Goal: Task Accomplishment & Management: Manage account settings

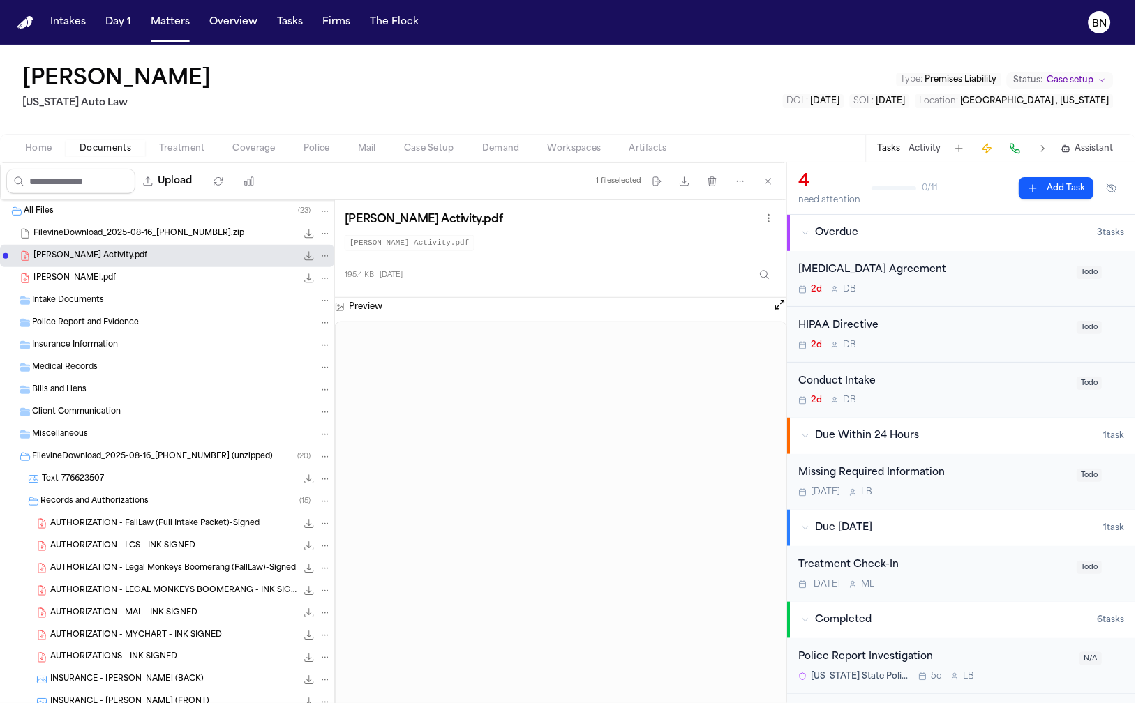
scroll to position [28, 0]
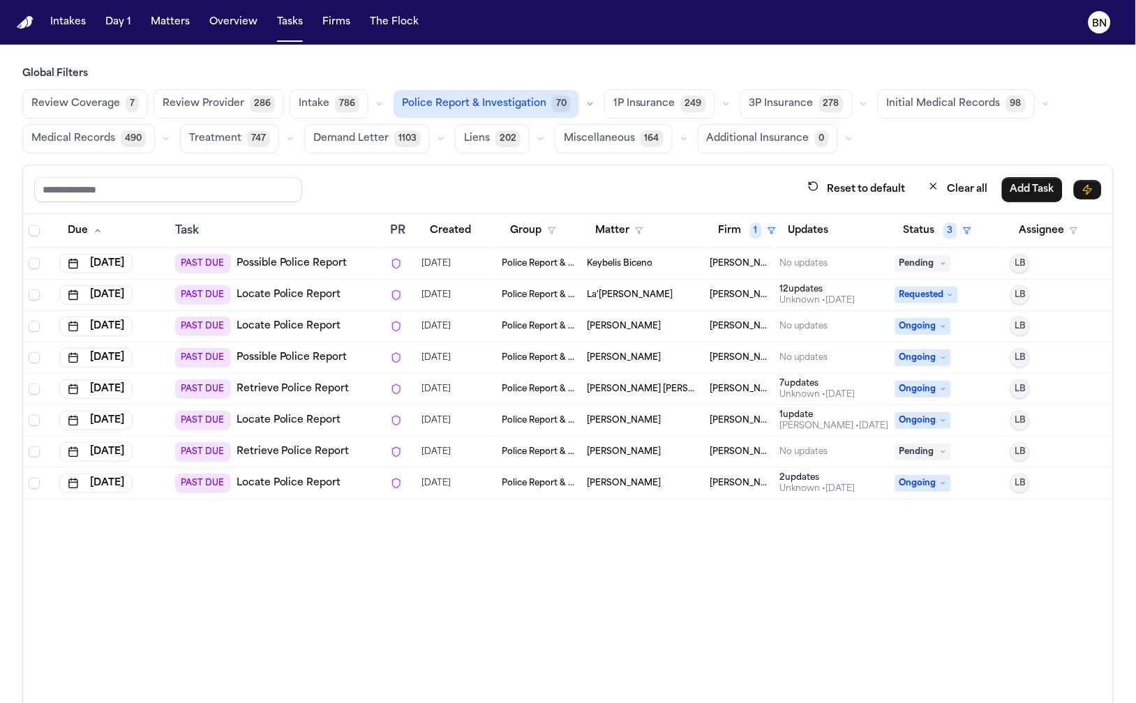
drag, startPoint x: 579, startPoint y: 50, endPoint x: 843, endPoint y: 645, distance: 651.2
click at [577, 49] on main "Global Filters Review Coverage 7 Review Provider 286 Intake 786 Police Report &…" at bounding box center [568, 374] width 1136 height 659
click at [581, 47] on main "Global Filters Review Coverage 7 Review Provider 286 Intake 786 Police Report &…" at bounding box center [568, 374] width 1136 height 659
click at [580, 47] on main "Global Filters Review Coverage 7 Review Provider 286 Intake 786 Police Report &…" at bounding box center [568, 374] width 1136 height 659
click at [580, 48] on main "Global Filters Review Coverage 7 Review Provider 286 Intake 786 Police Report &…" at bounding box center [568, 374] width 1136 height 659
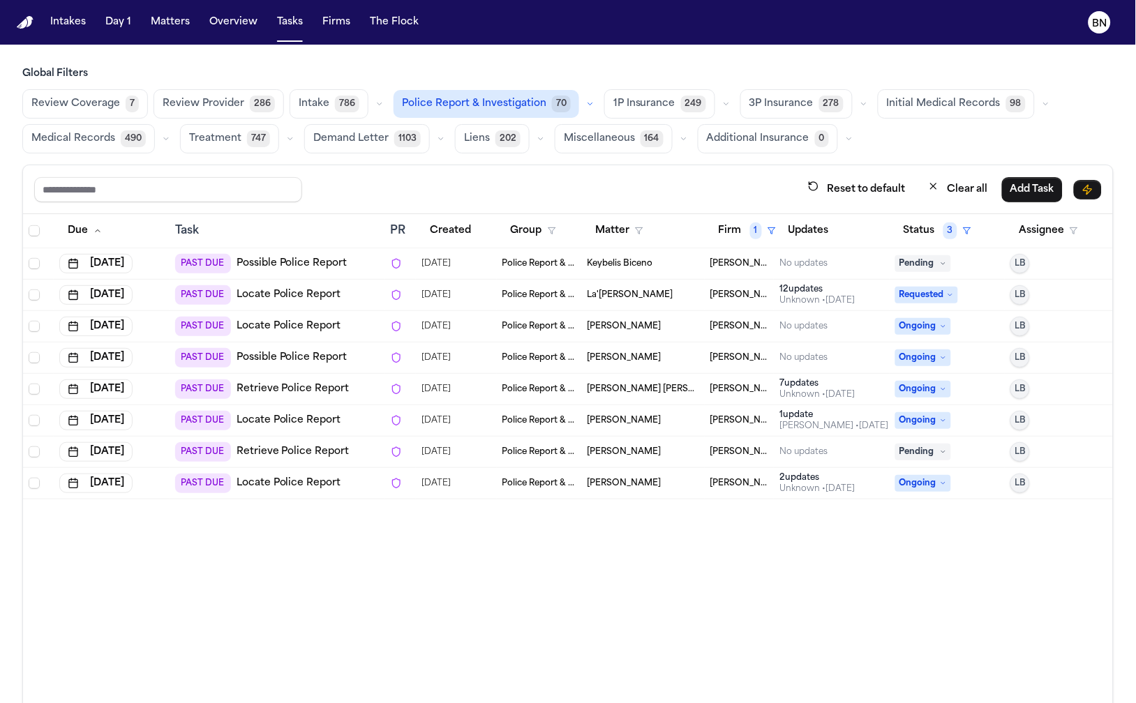
click at [579, 47] on main "Global Filters Review Coverage 7 Review Provider 286 Intake 786 Police Report &…" at bounding box center [568, 374] width 1136 height 659
click at [578, 46] on main "Global Filters Review Coverage 7 Review Provider 286 Intake 786 Police Report &…" at bounding box center [568, 374] width 1136 height 659
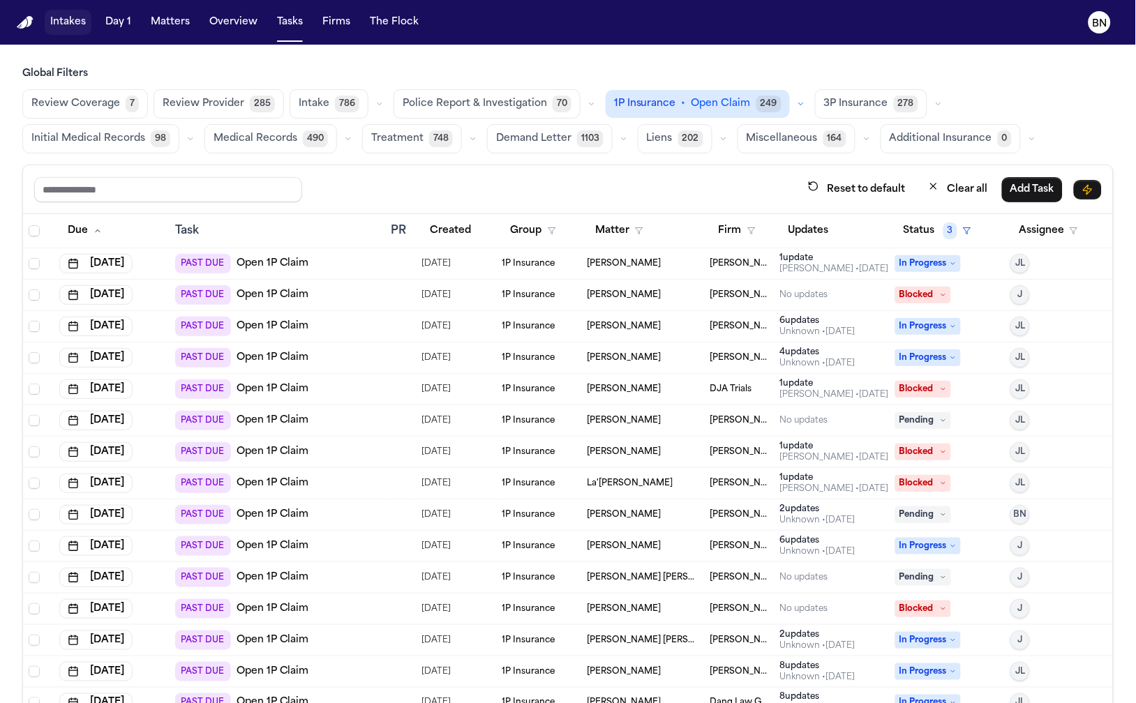
click at [73, 23] on button "Intakes" at bounding box center [68, 22] width 47 height 25
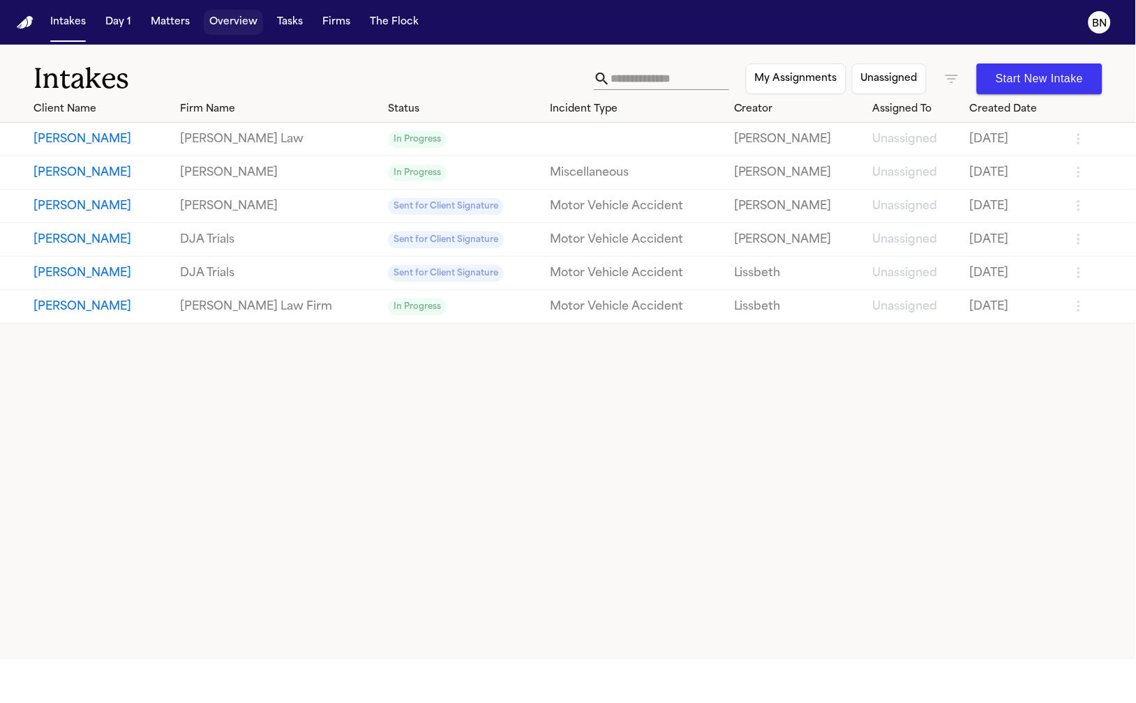
click at [175, 23] on button "Matters" at bounding box center [170, 22] width 50 height 25
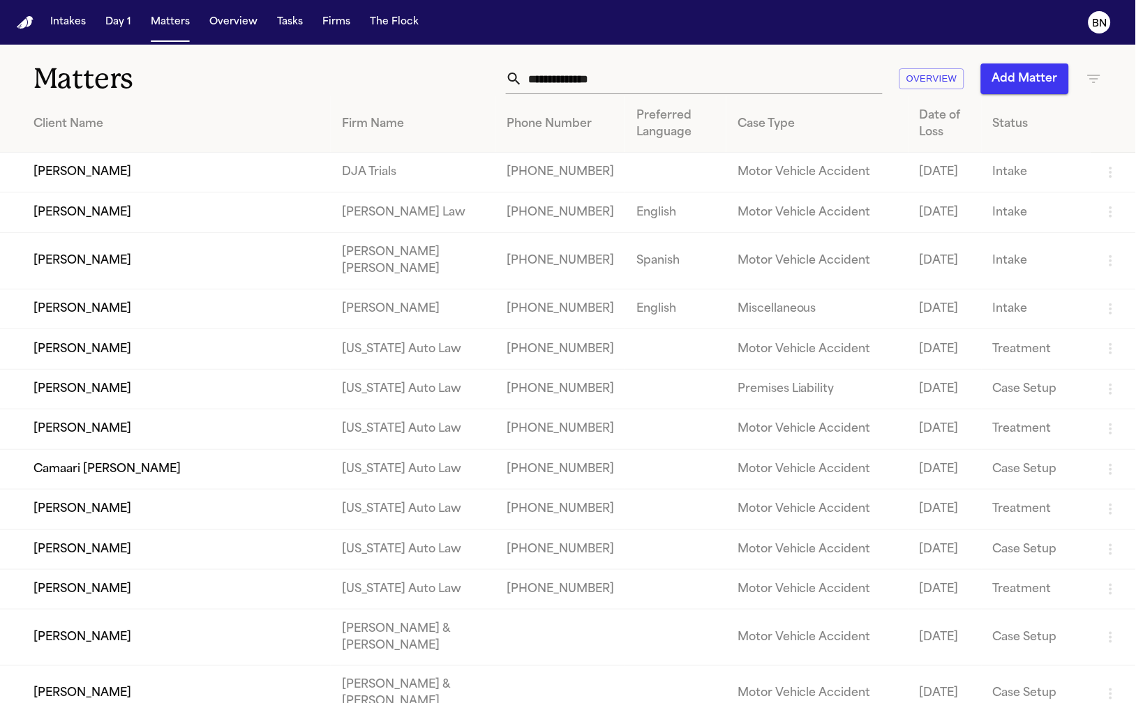
click at [564, 70] on input "text" at bounding box center [703, 78] width 360 height 31
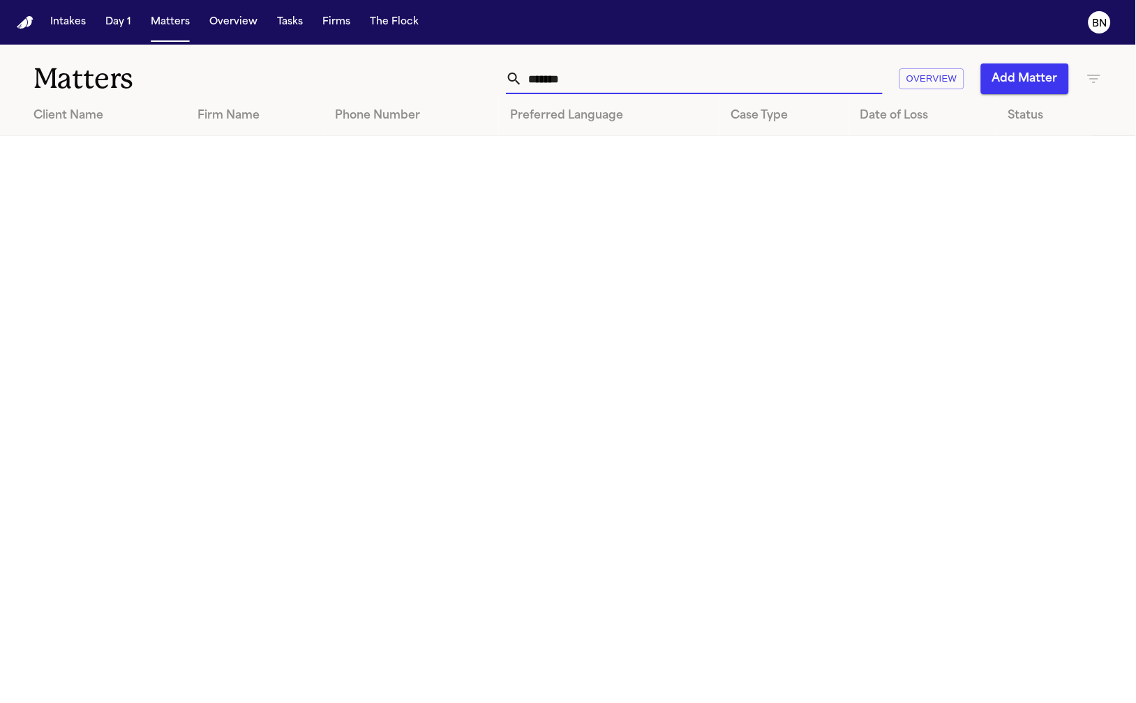
type input "*****"
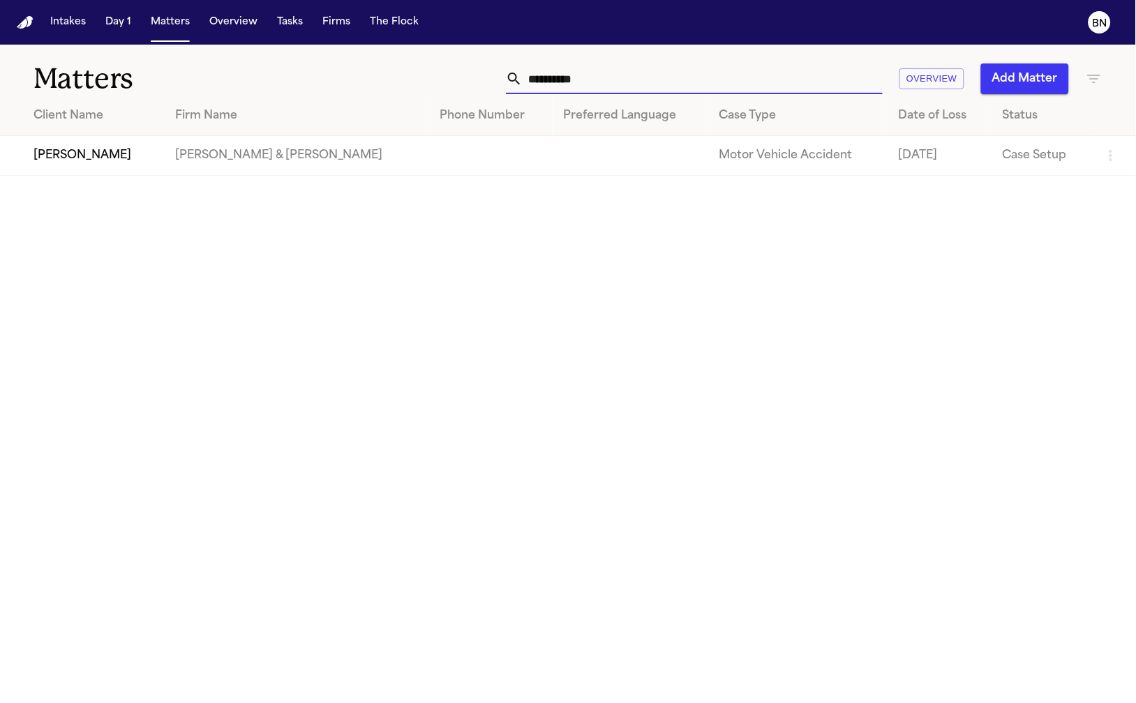
type input "**********"
click at [117, 155] on td "Fredrick Lewis" at bounding box center [82, 156] width 164 height 40
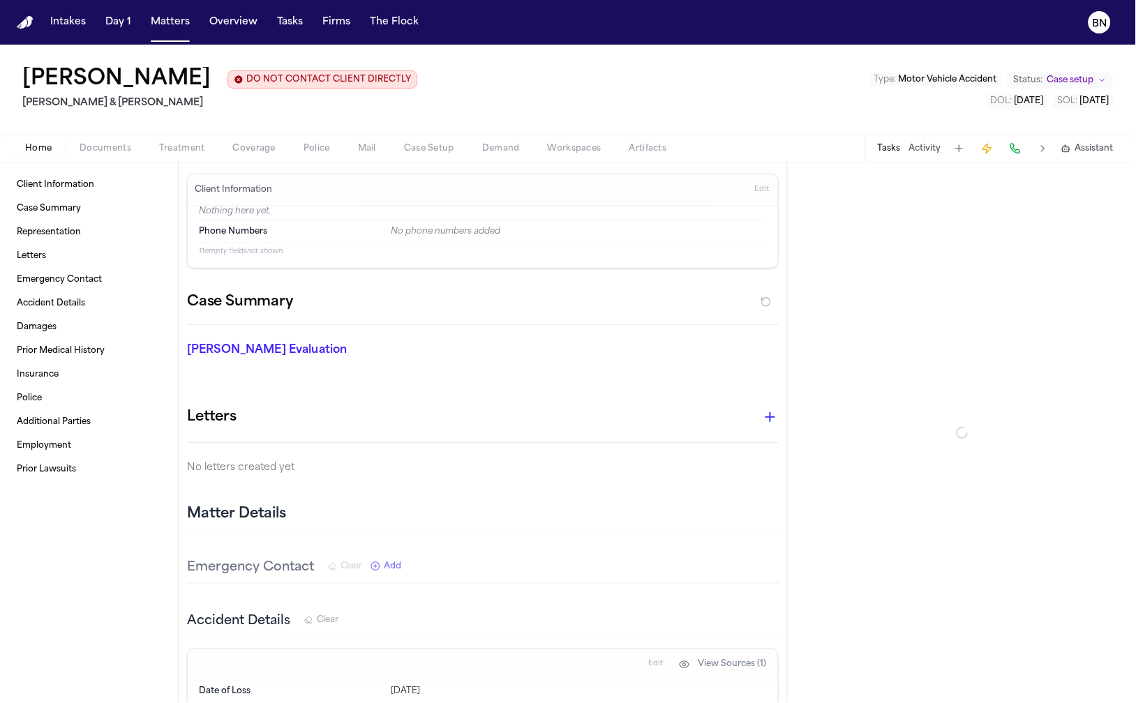
click at [121, 152] on span "Documents" at bounding box center [106, 148] width 52 height 11
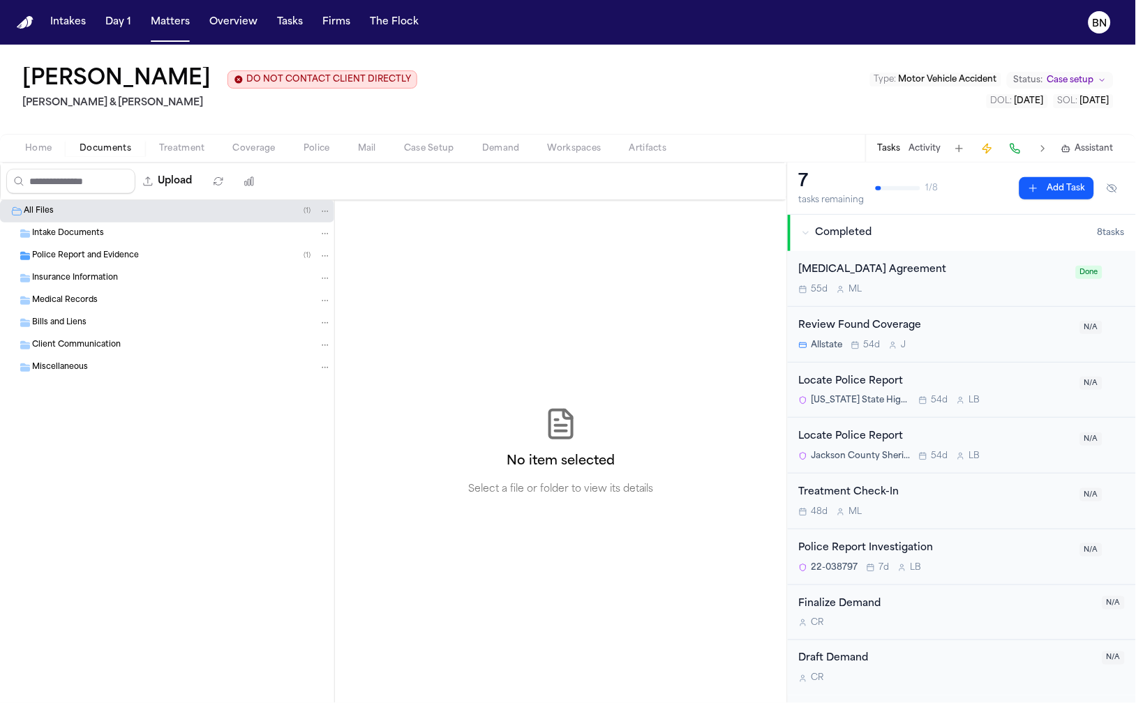
click at [144, 249] on div "Police Report and Evidence ( 1 )" at bounding box center [167, 256] width 334 height 22
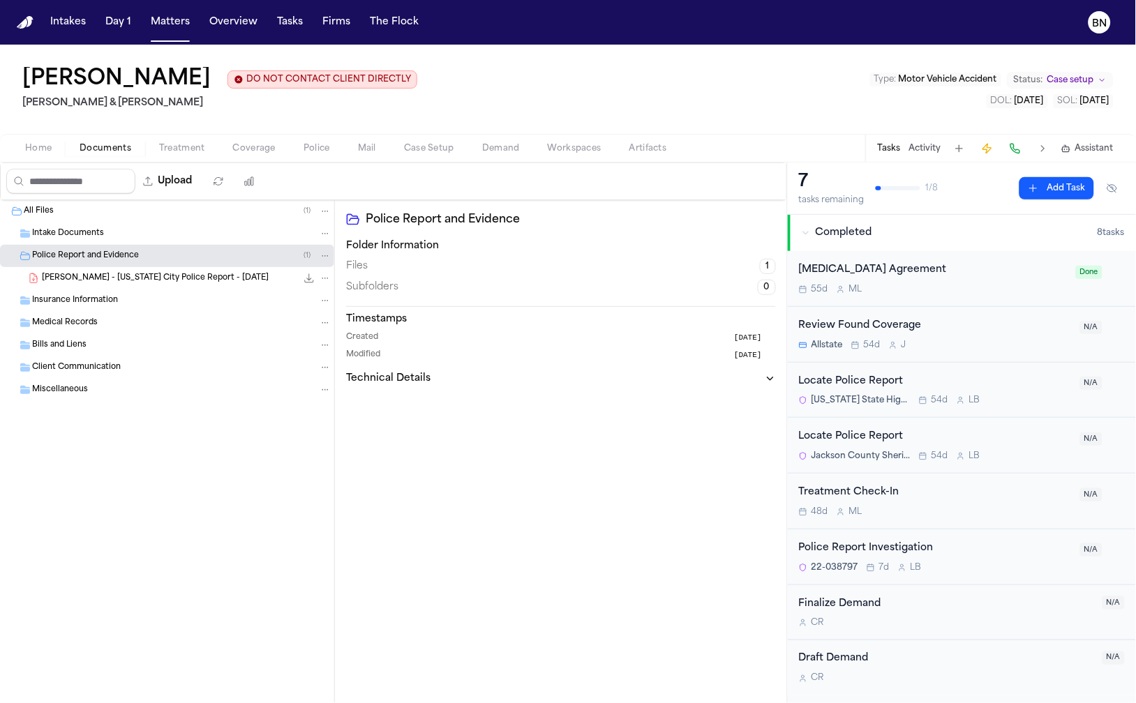
click at [149, 280] on span "F. Lewis - Kansas City Police Report - 6.11.22" at bounding box center [155, 279] width 227 height 12
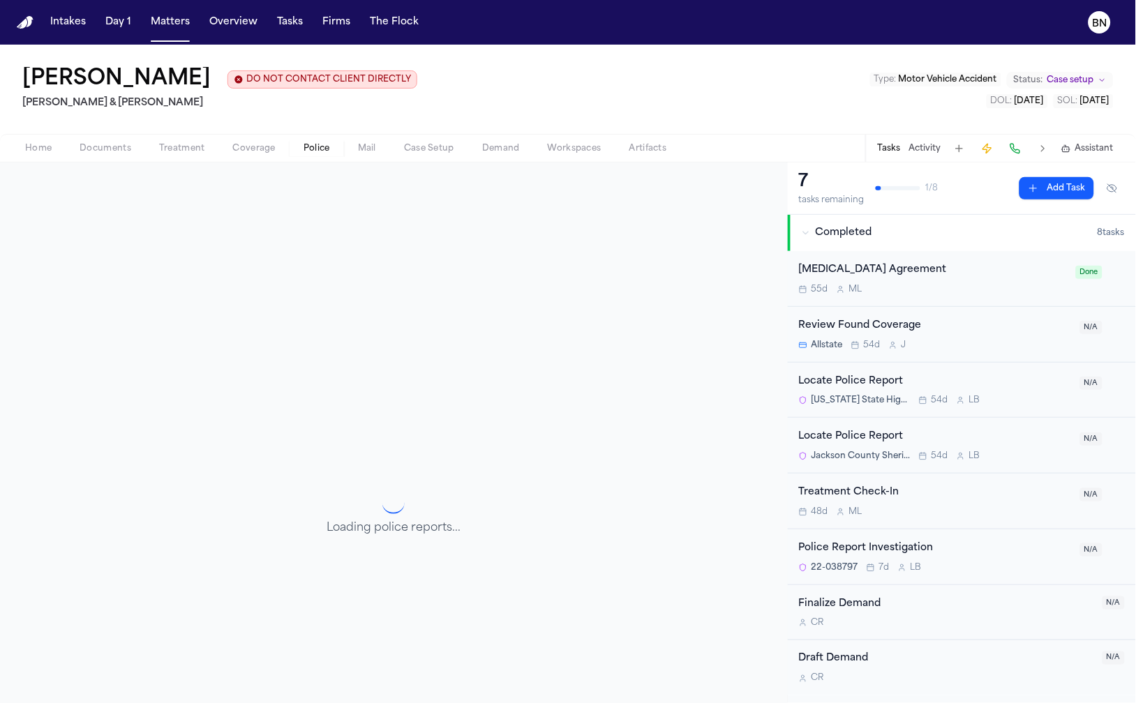
click at [298, 157] on span "button" at bounding box center [316, 156] width 43 height 1
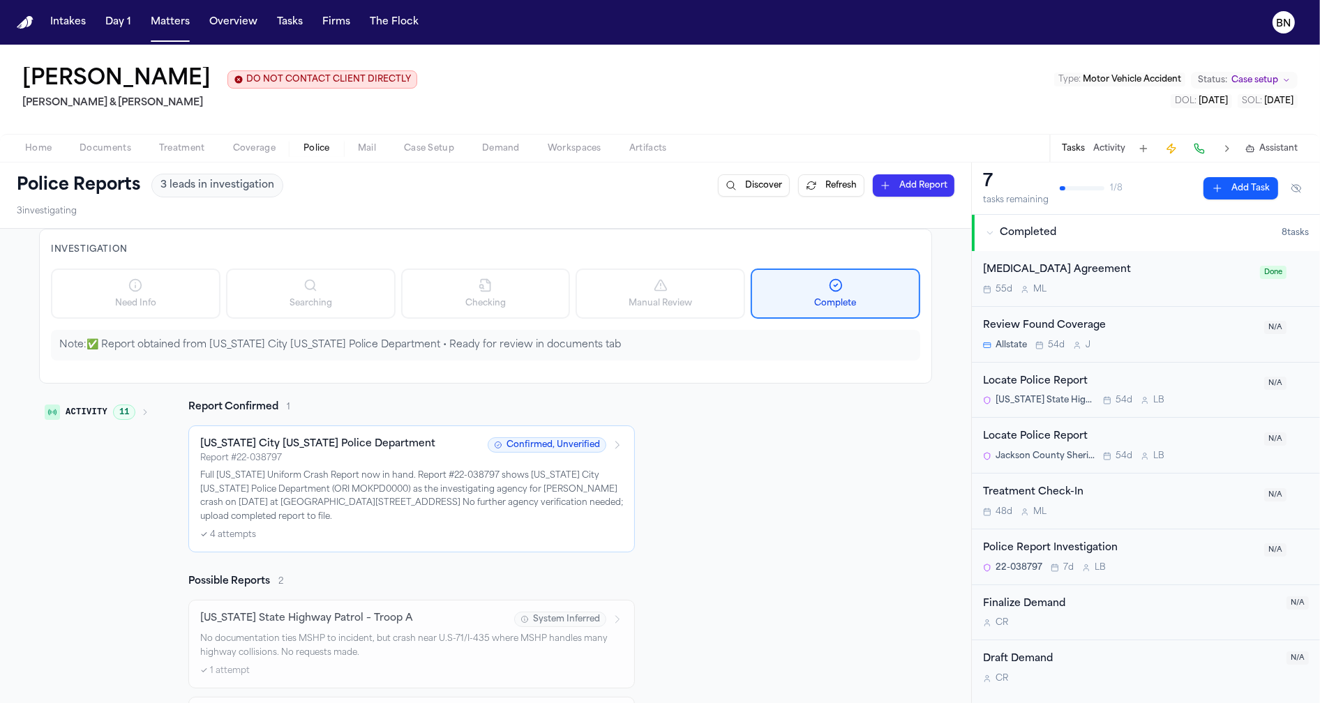
scroll to position [19, 0]
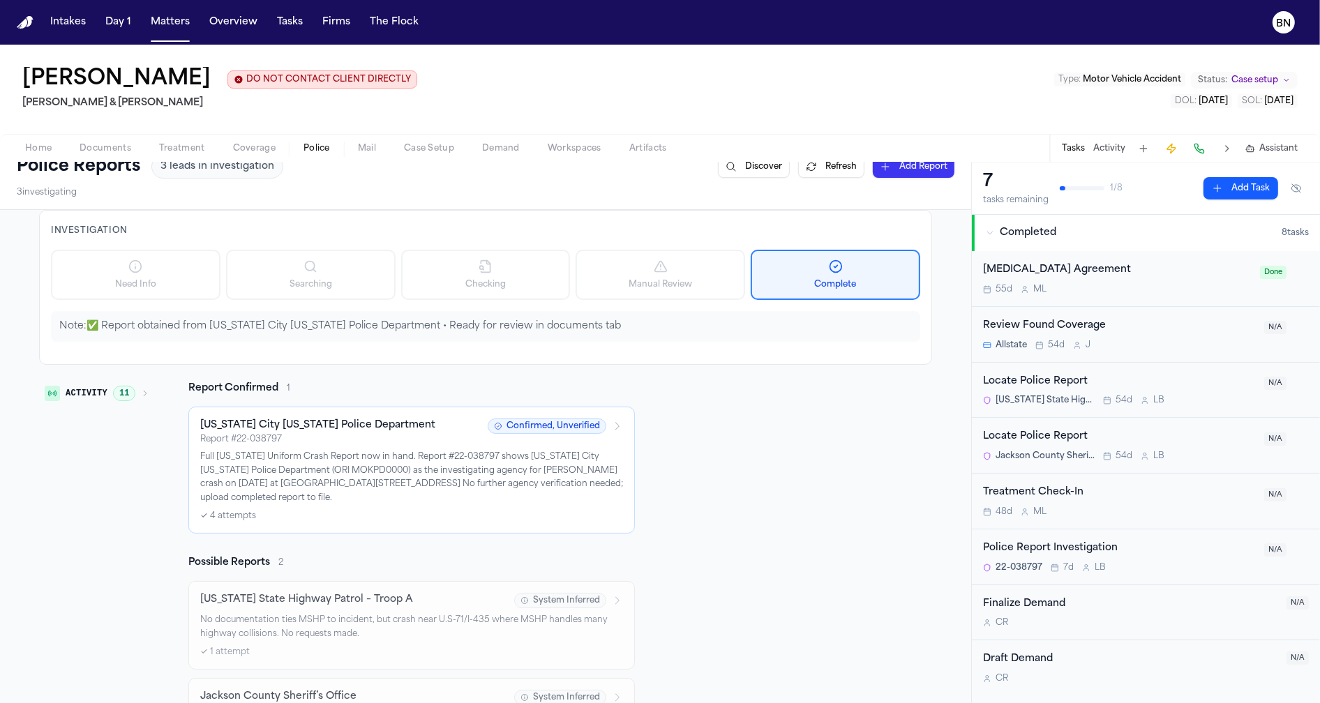
drag, startPoint x: 151, startPoint y: 395, endPoint x: 141, endPoint y: 395, distance: 10.5
click at [151, 395] on div "Activity 11 Report Confirmed 1 Kansas City Missouri Police Department Report # …" at bounding box center [485, 574] width 893 height 385
click at [141, 395] on icon "button" at bounding box center [145, 393] width 8 height 8
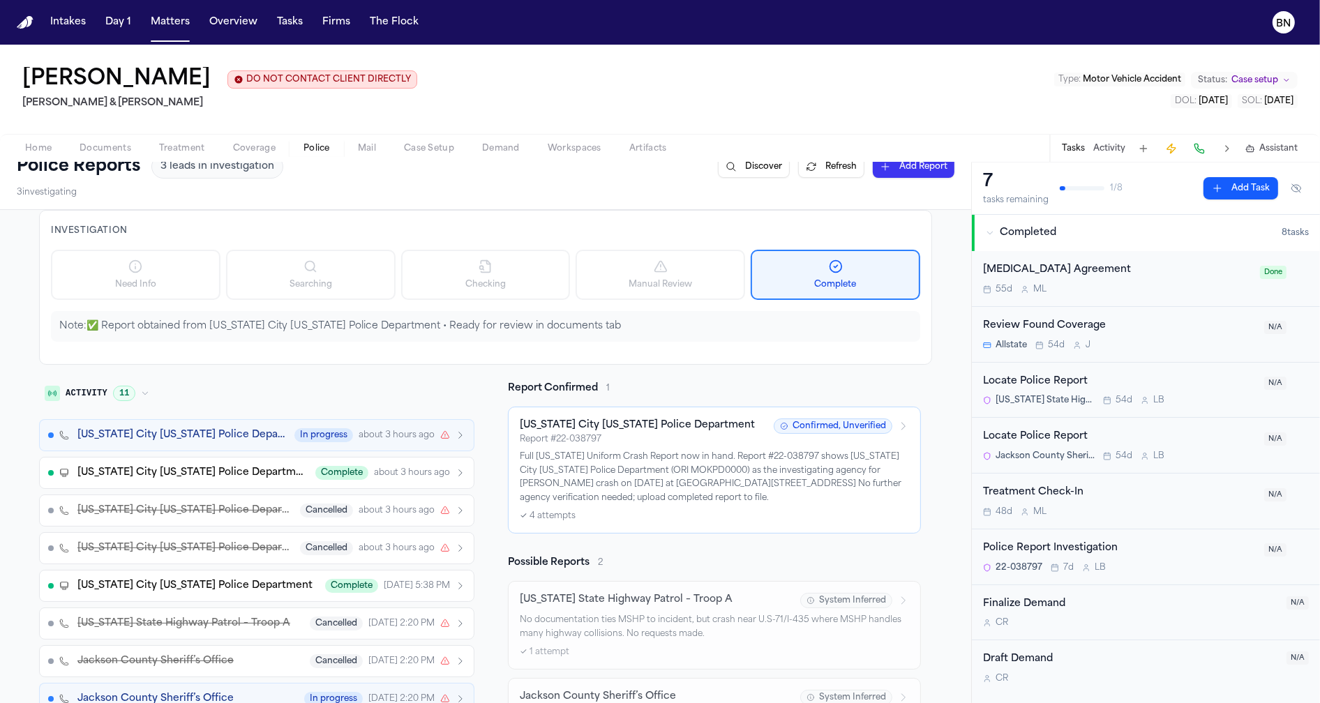
click at [203, 439] on span "Kansas City Missouri Police Department" at bounding box center [181, 435] width 209 height 14
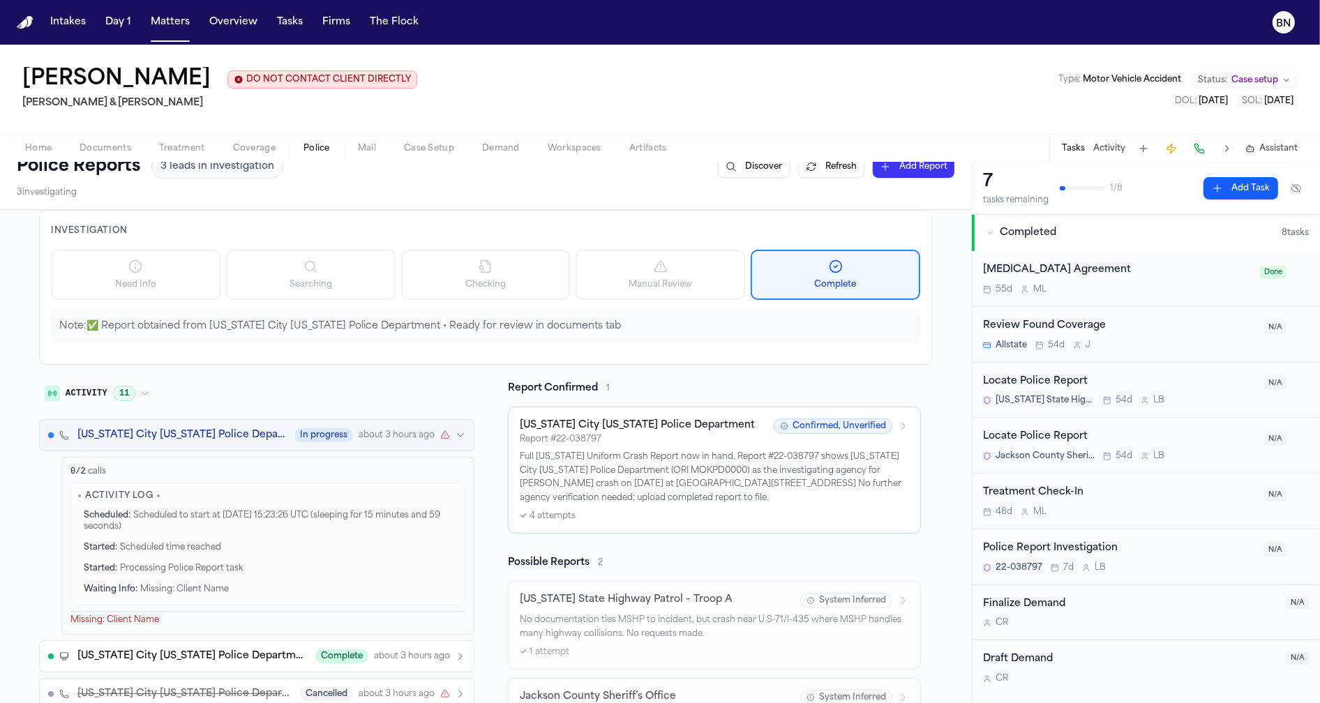
click at [202, 440] on span "Kansas City Missouri Police Department" at bounding box center [181, 435] width 209 height 14
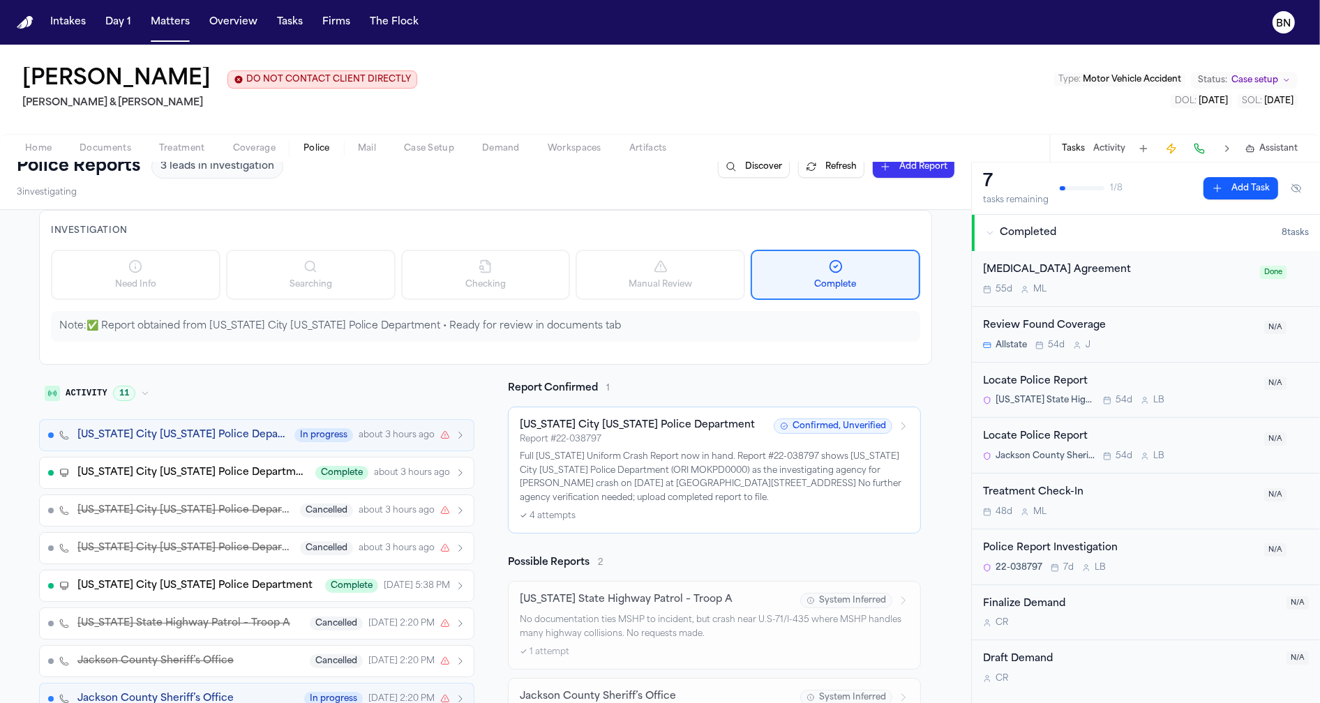
click at [200, 464] on button "Kansas City Missouri Police Department Complete about 3 hours ago" at bounding box center [256, 473] width 435 height 32
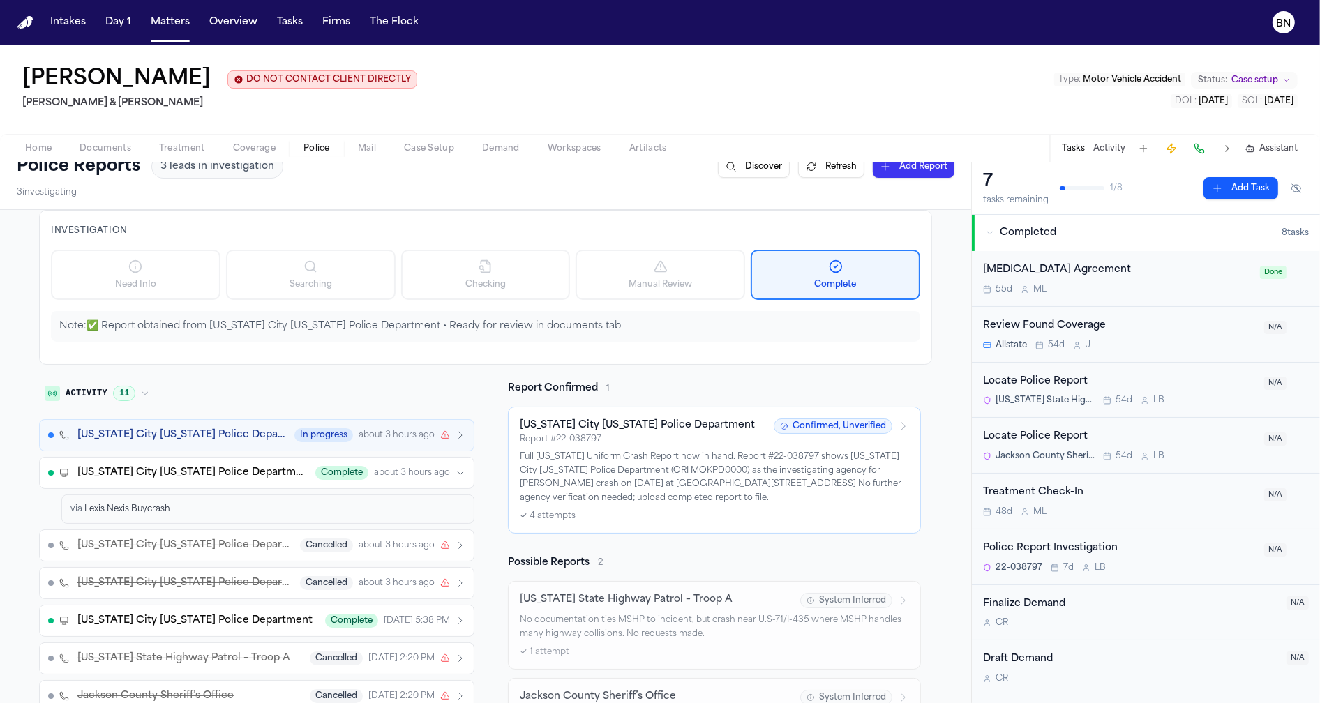
click at [200, 464] on button "Kansas City Missouri Police Department Complete about 3 hours ago" at bounding box center [256, 473] width 435 height 32
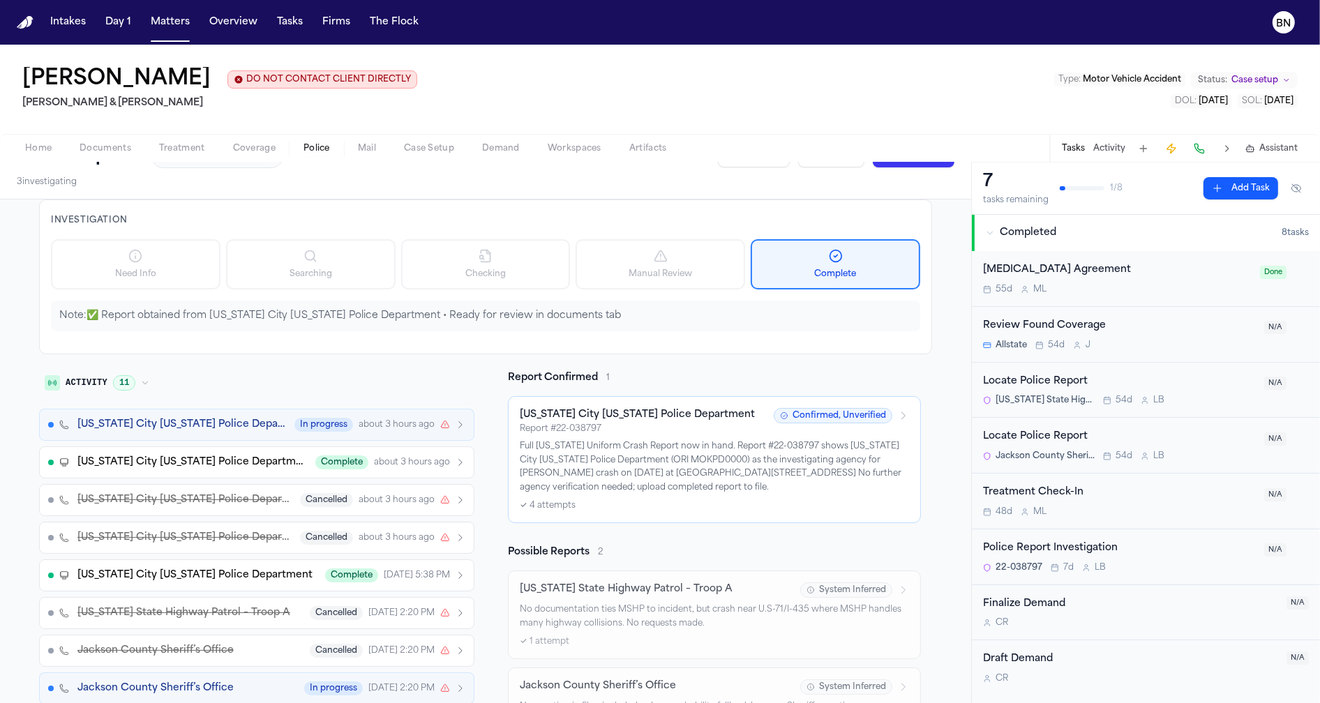
scroll to position [50, 0]
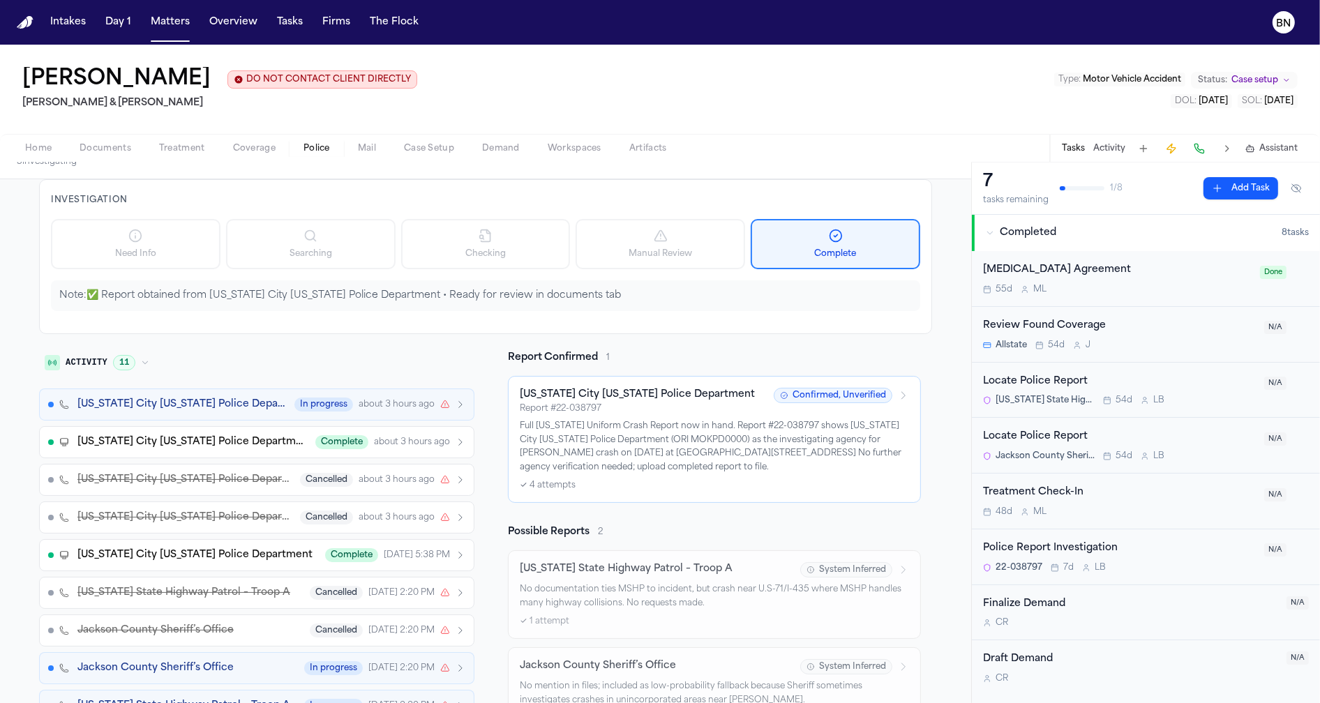
click at [265, 554] on span "Kansas City Missouri Police Department" at bounding box center [194, 555] width 235 height 14
click at [252, 456] on button "Kansas City Missouri Police Department Complete about 3 hours ago" at bounding box center [256, 442] width 435 height 32
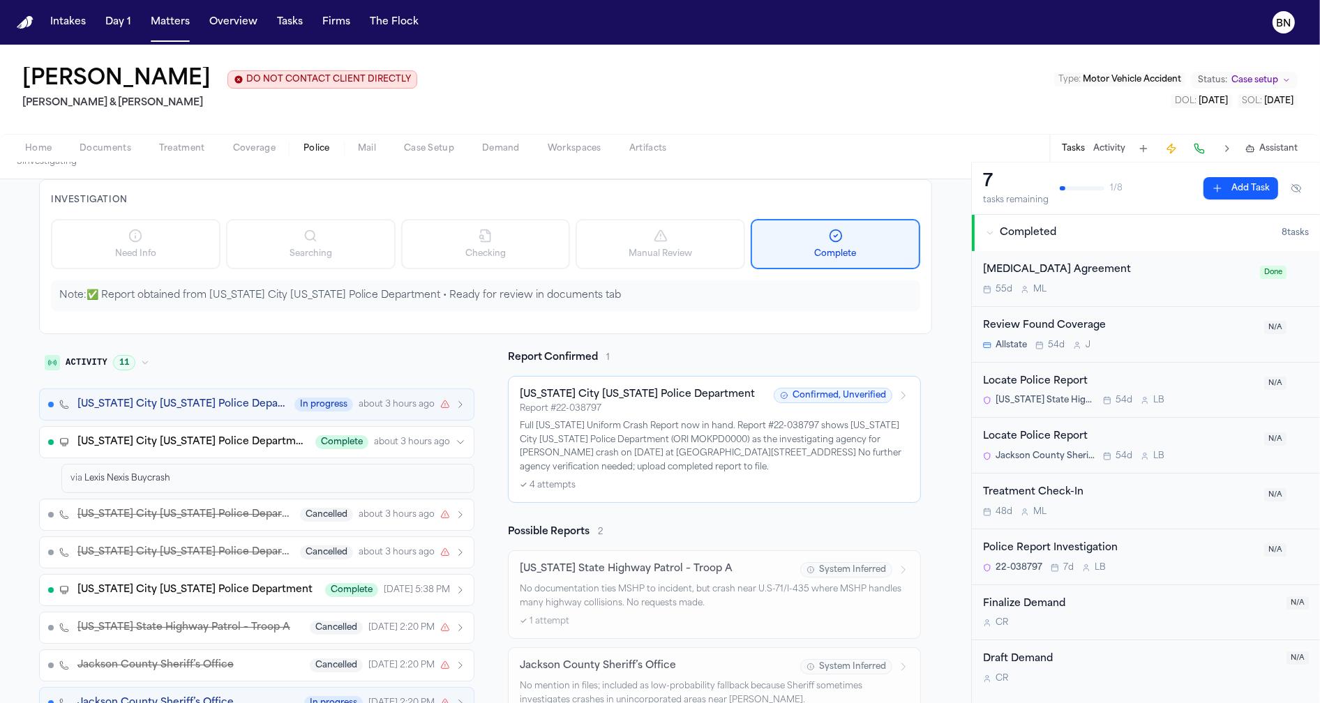
click at [246, 483] on div "via Lexis Nexis Buycrash" at bounding box center [267, 478] width 395 height 11
click at [247, 449] on span "Kansas City Missouri Police Department" at bounding box center [192, 442] width 230 height 14
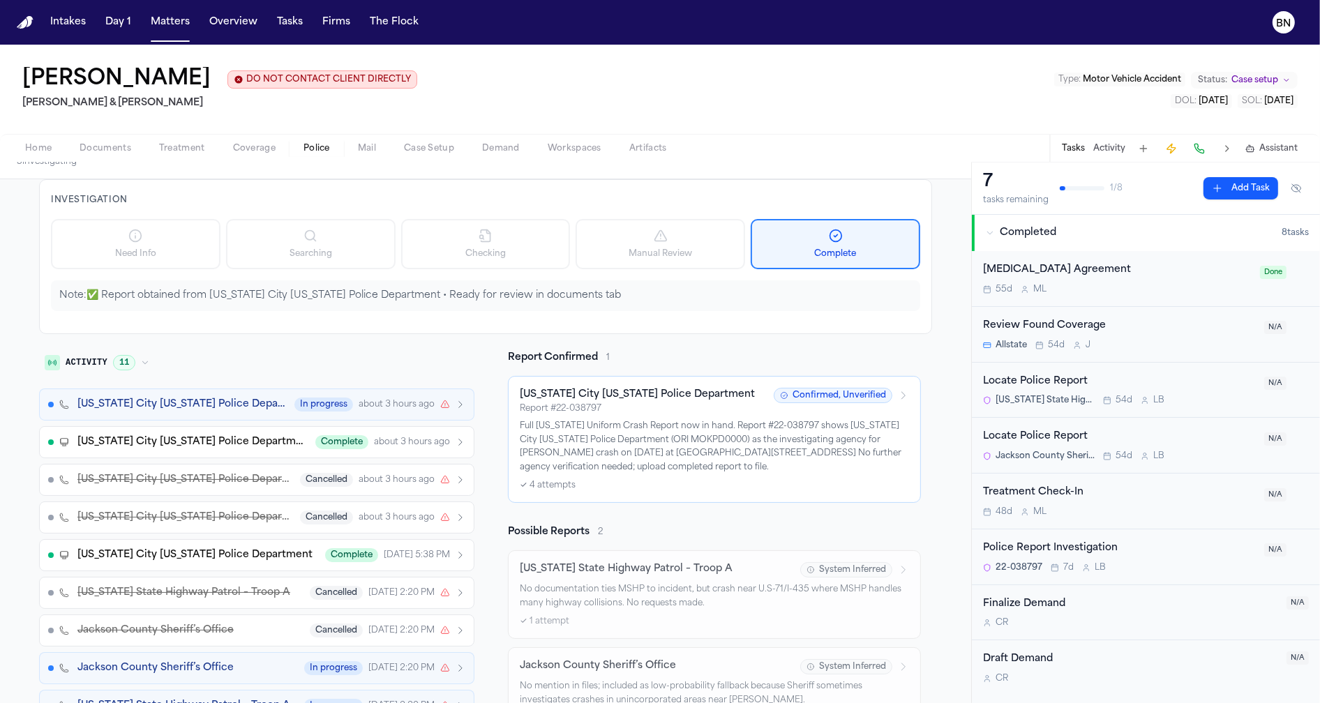
click at [239, 562] on span "Kansas City Missouri Police Department" at bounding box center [194, 555] width 235 height 14
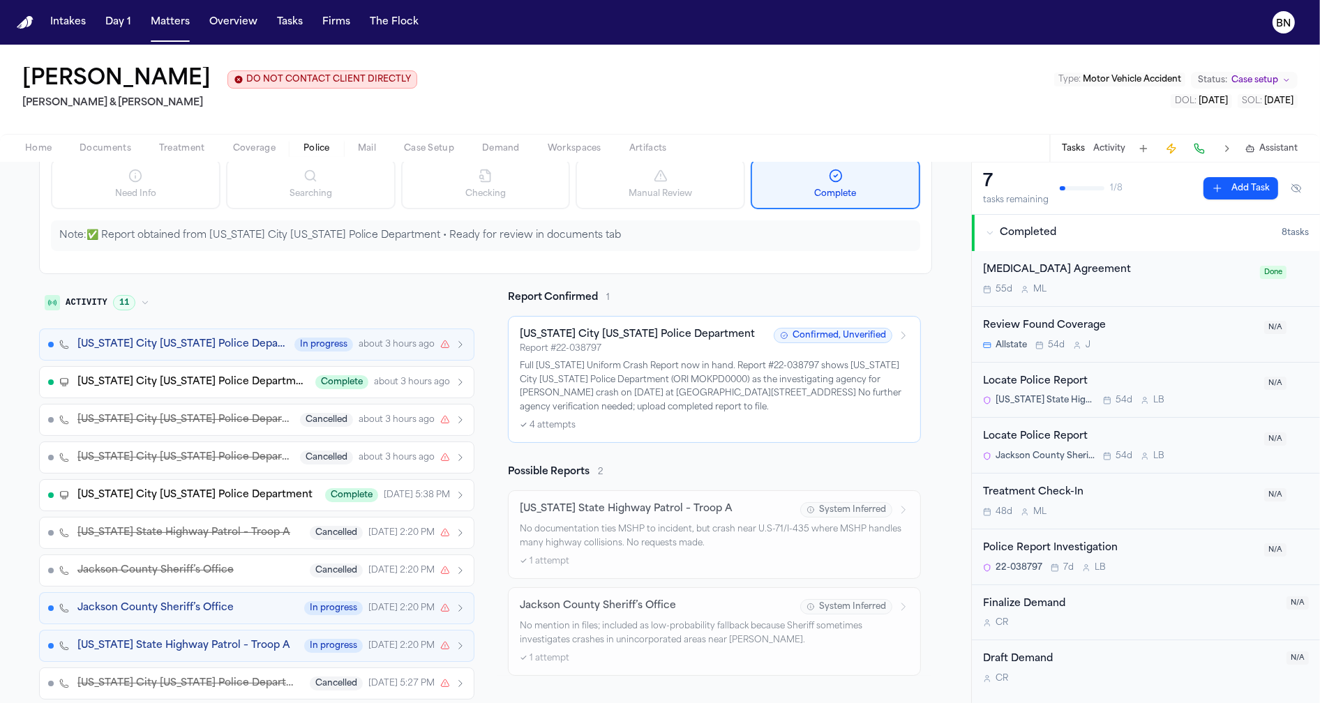
scroll to position [164, 0]
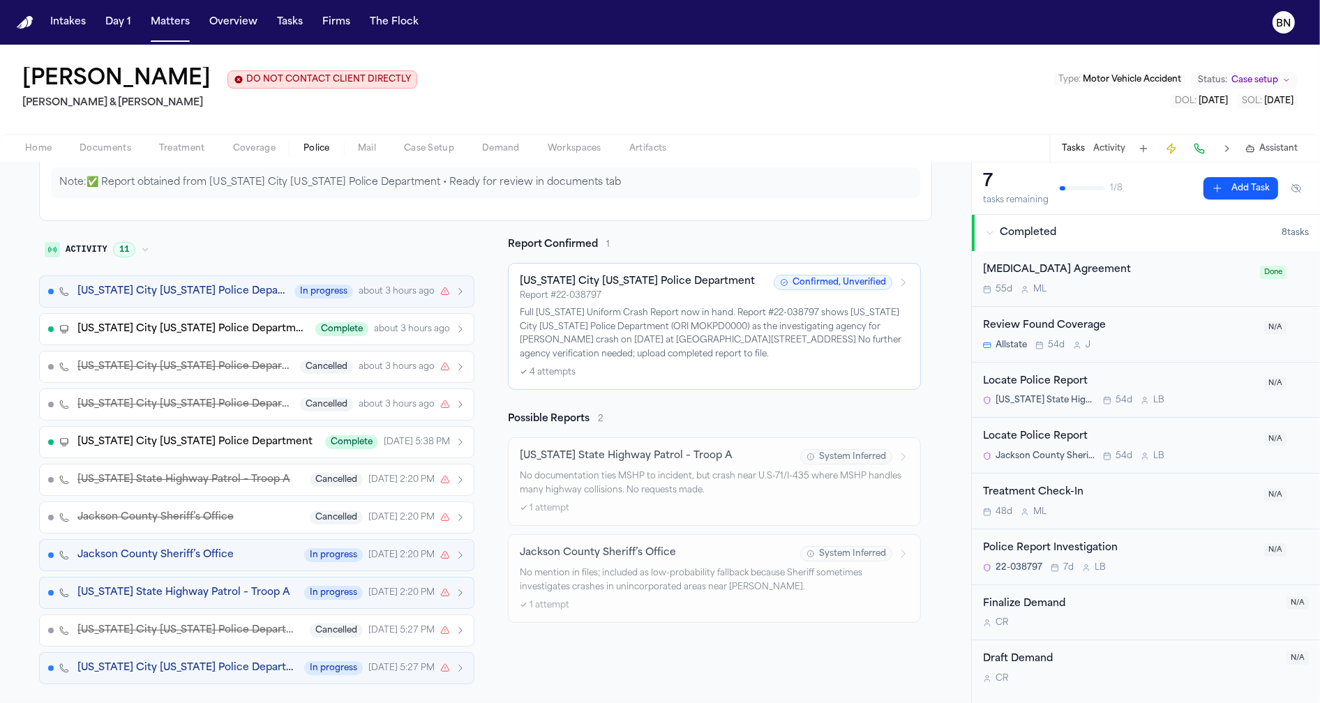
click at [539, 51] on div "Fredrick Lewis DO NOT CONTACT CLIENT DIRECTLY DO NOT CONTACT Beck & Beck Type :…" at bounding box center [660, 89] width 1320 height 89
click at [527, 61] on div "Fredrick Lewis DO NOT CONTACT CLIENT DIRECTLY DO NOT CONTACT Beck & Beck Type :…" at bounding box center [660, 89] width 1320 height 89
click at [271, 555] on div "Jackson County Sheriff’s Office In progress Jul 29, 2:20 PM" at bounding box center [271, 555] width 388 height 14
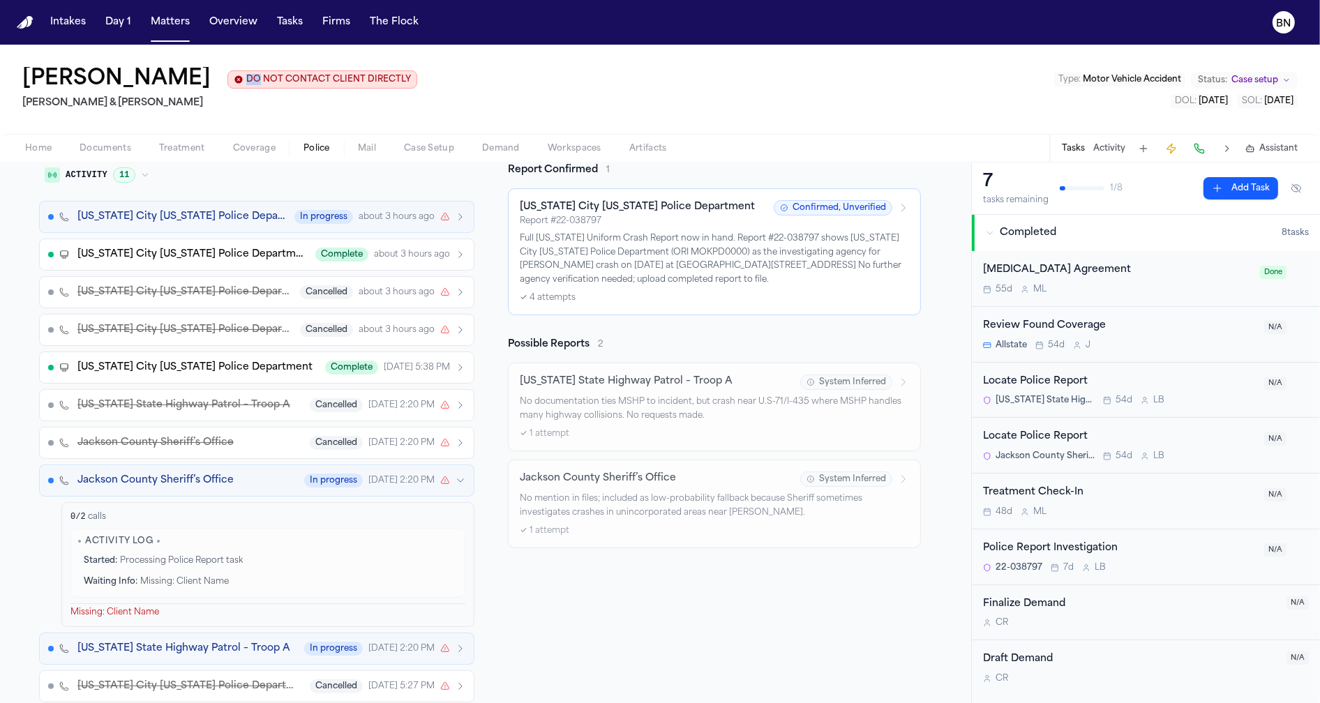
click at [262, 481] on div "Jackson County Sheriff’s Office In progress Jul 29, 2:20 PM" at bounding box center [271, 481] width 388 height 14
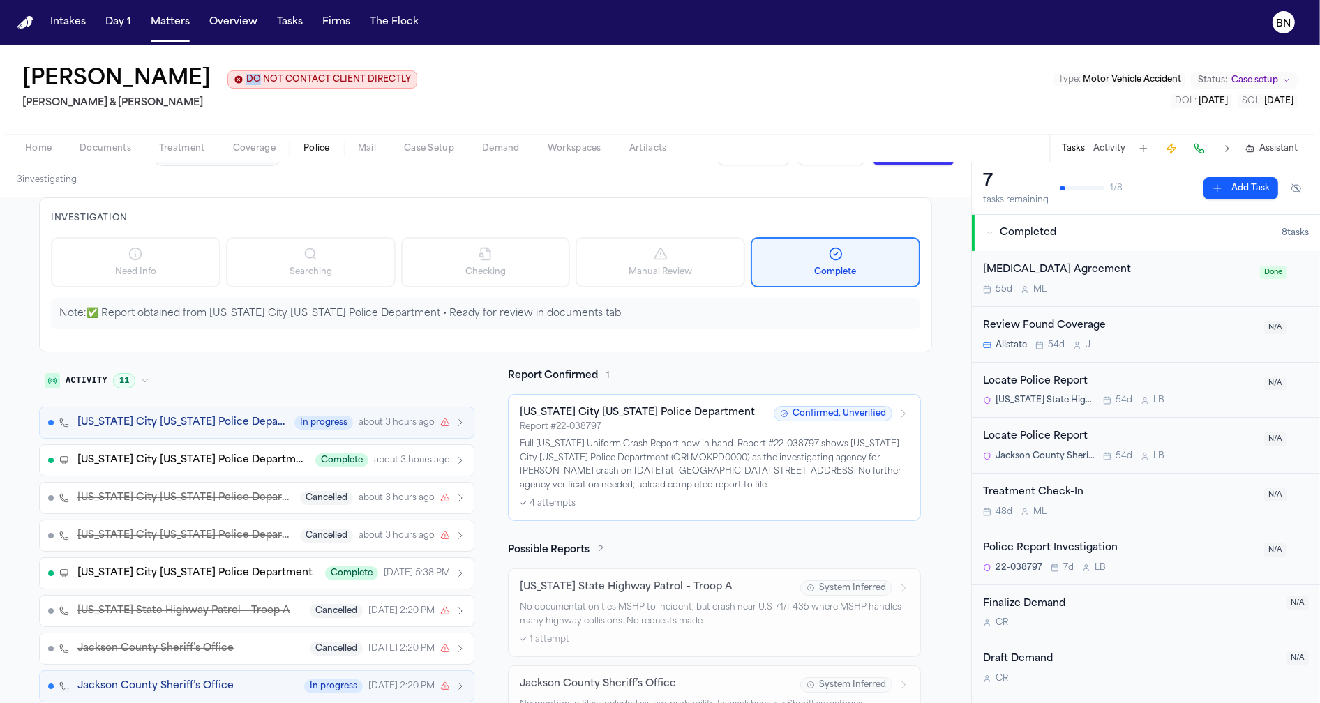
scroll to position [0, 0]
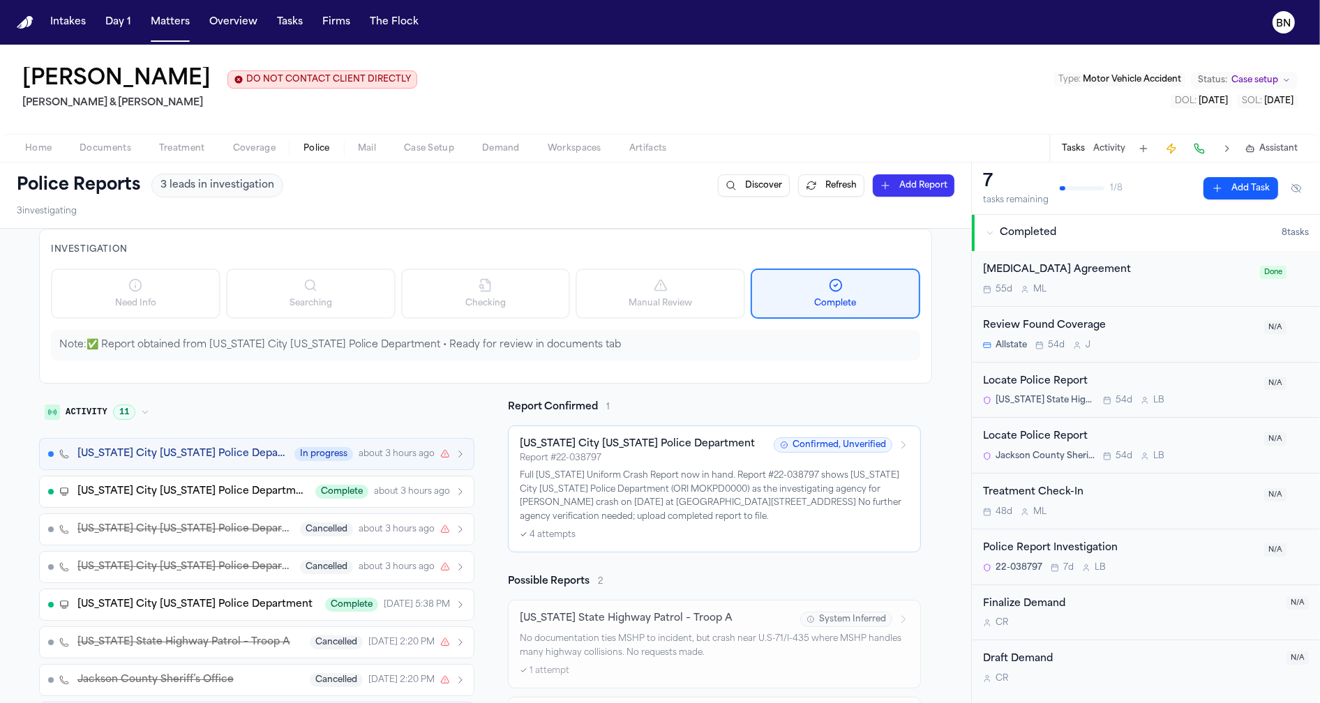
drag, startPoint x: 389, startPoint y: 168, endPoint x: 499, endPoint y: 185, distance: 111.5
click at [389, 168] on div "Police Reports 3 leads in investigation Discover Refresh Add Report 3 investiga…" at bounding box center [485, 196] width 971 height 66
click at [832, 193] on button "Refresh" at bounding box center [831, 185] width 66 height 22
click at [333, 154] on button "Police" at bounding box center [317, 148] width 54 height 17
click at [295, 151] on button "Police" at bounding box center [317, 148] width 54 height 17
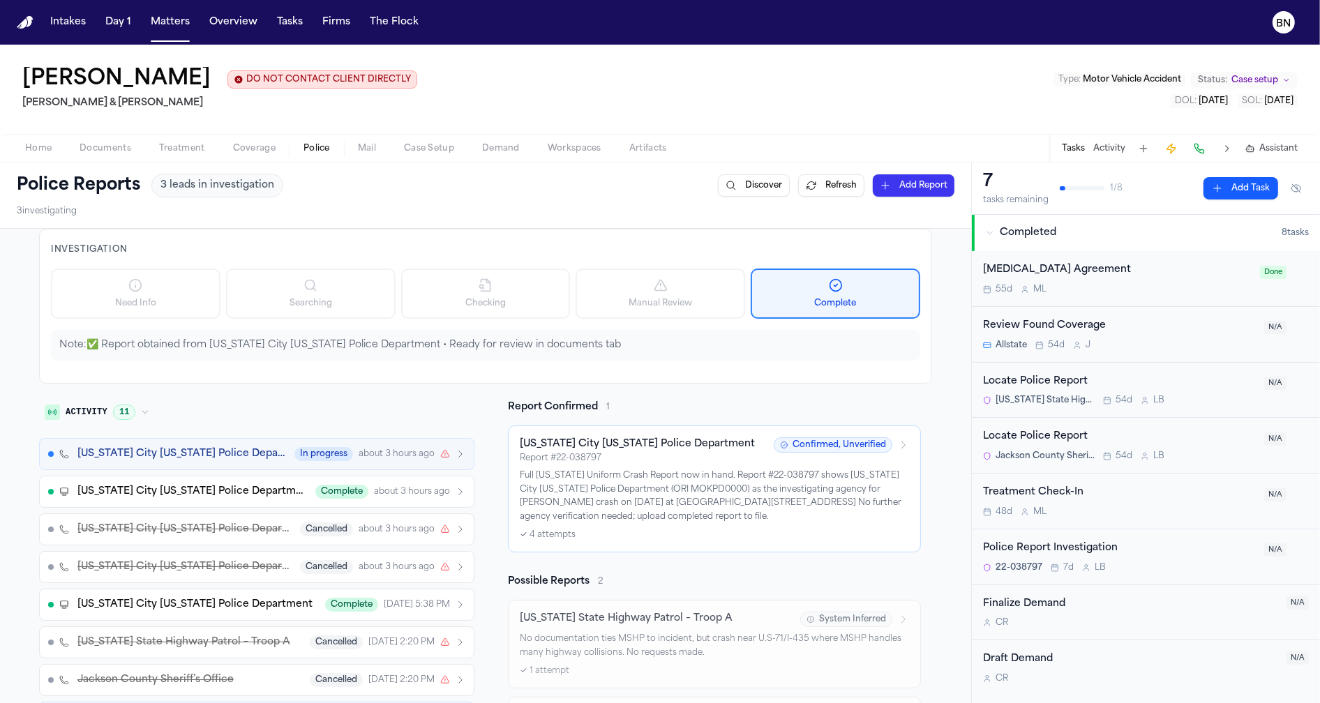
click at [273, 149] on span "Coverage" at bounding box center [254, 148] width 43 height 11
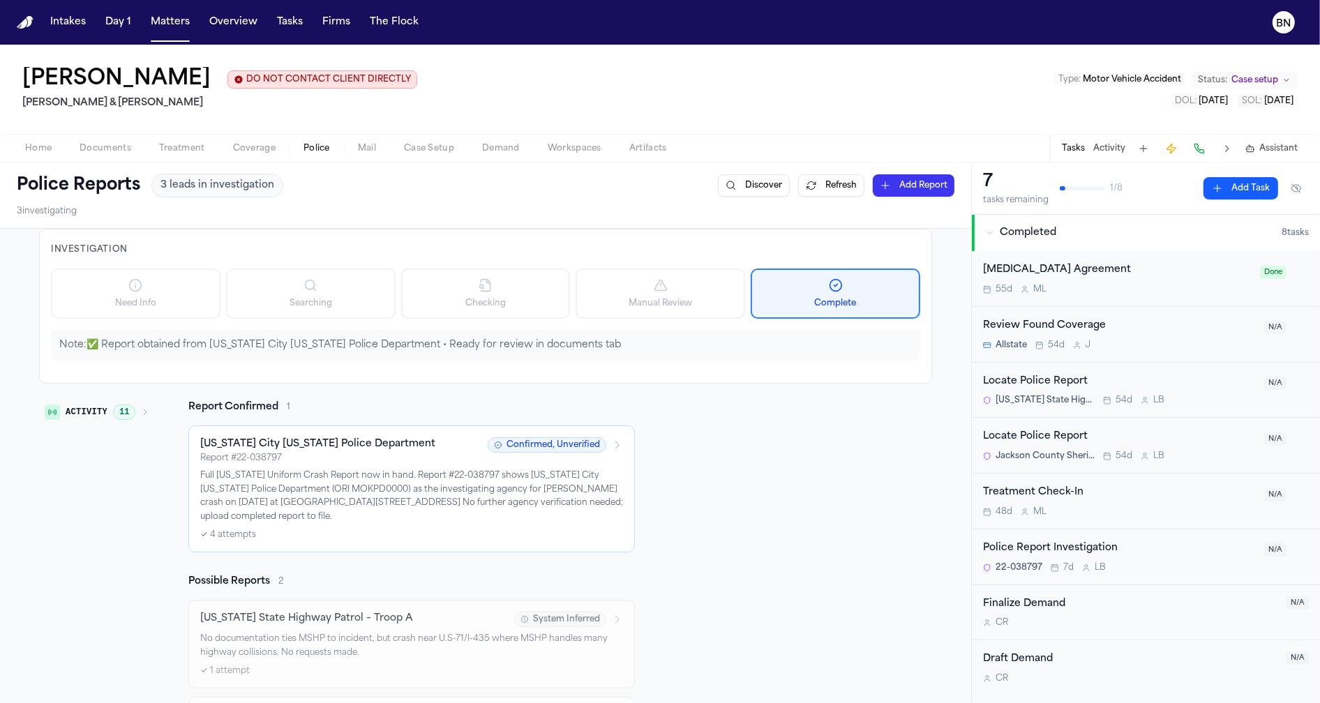
click at [313, 152] on span "Police" at bounding box center [316, 148] width 27 height 11
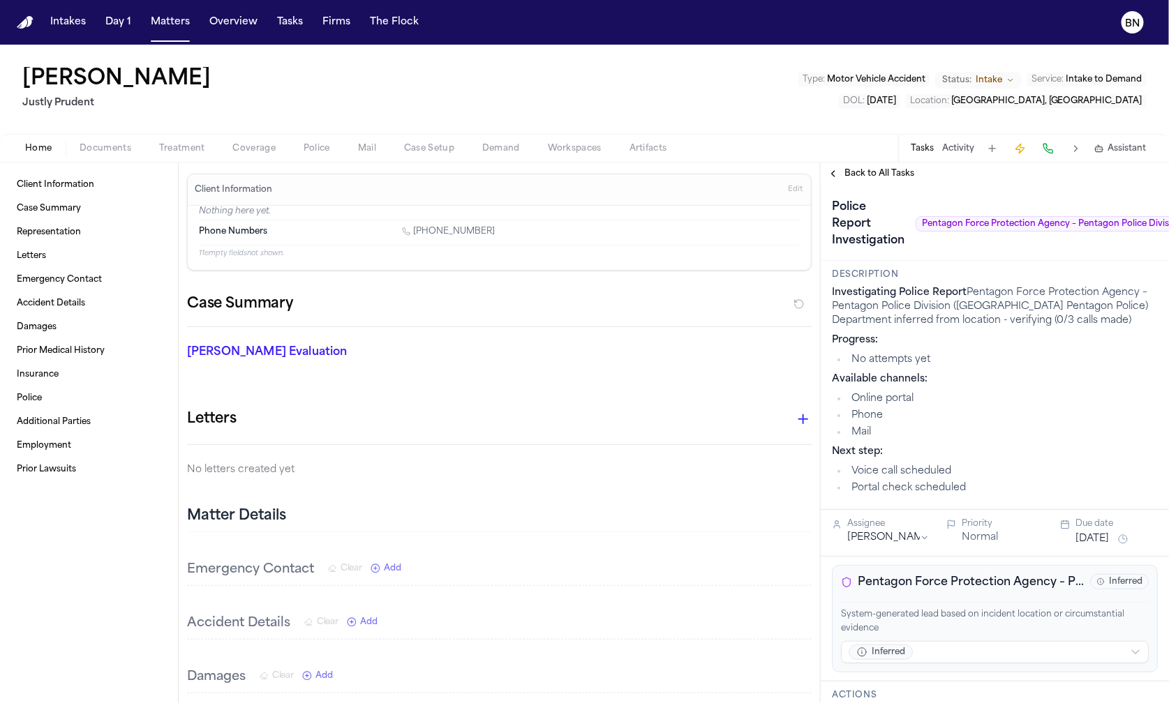
click at [308, 143] on span "Police" at bounding box center [316, 148] width 27 height 11
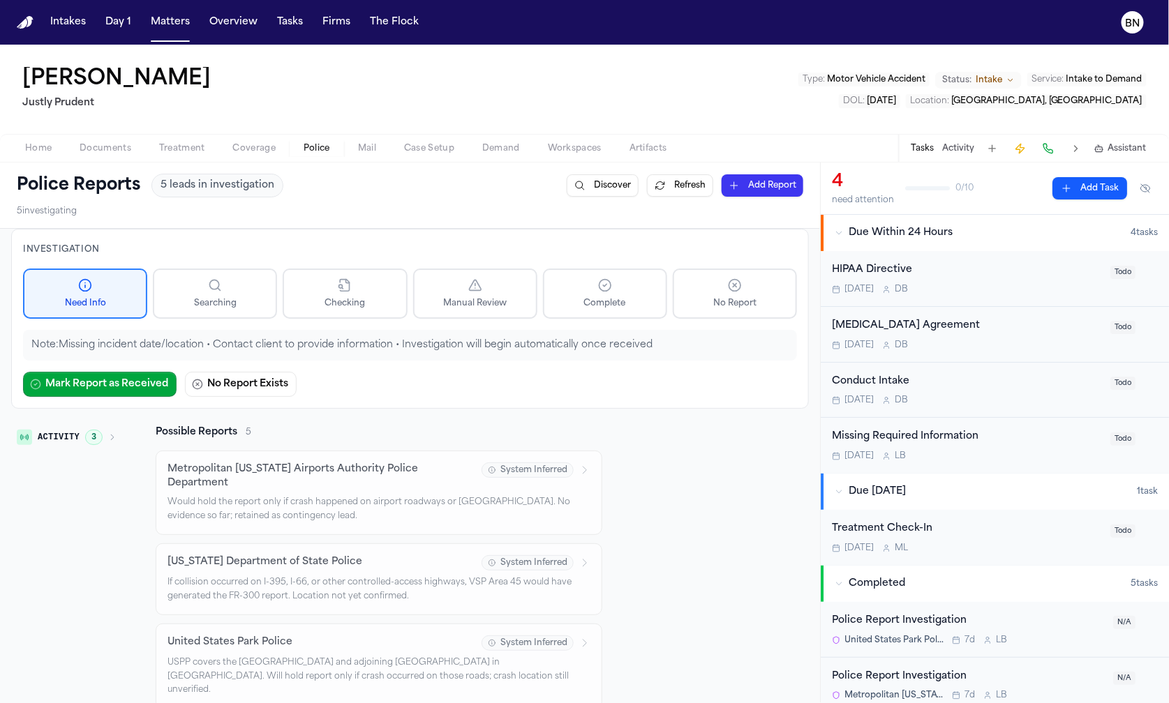
drag, startPoint x: 343, startPoint y: 89, endPoint x: 347, endPoint y: 126, distance: 37.2
click at [343, 87] on div "Matt Gurniak Justly Prudent Type : Motor Vehicle Accident Status: Intake Servic…" at bounding box center [584, 89] width 1169 height 89
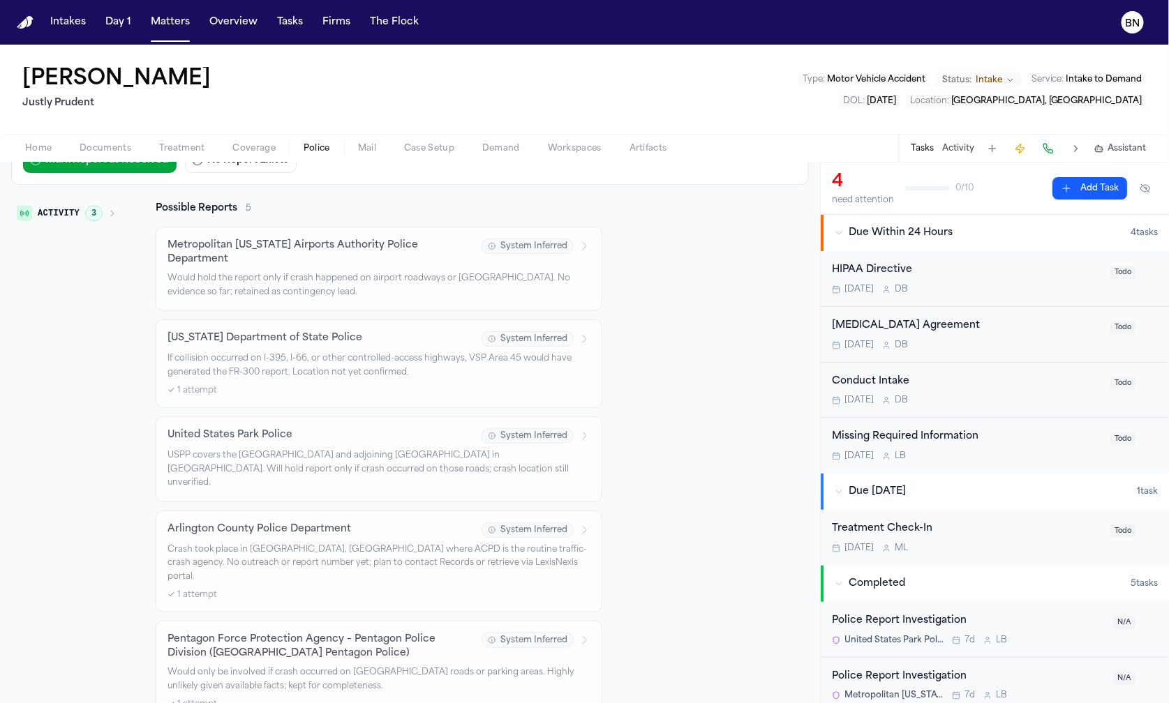
scroll to position [226, 0]
click at [380, 631] on h3 "Pentagon Force Protection Agency – Pentagon Police Division (United States Pent…" at bounding box center [320, 645] width 306 height 28
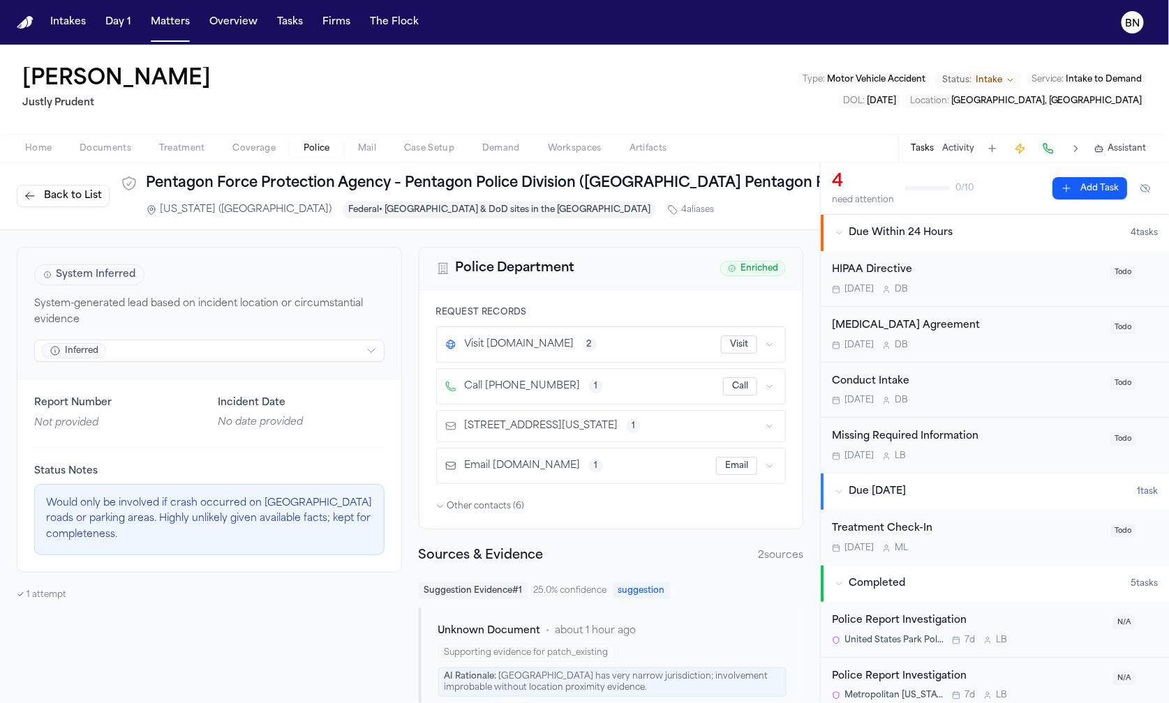
click at [88, 195] on span "Back to List" at bounding box center [73, 196] width 58 height 14
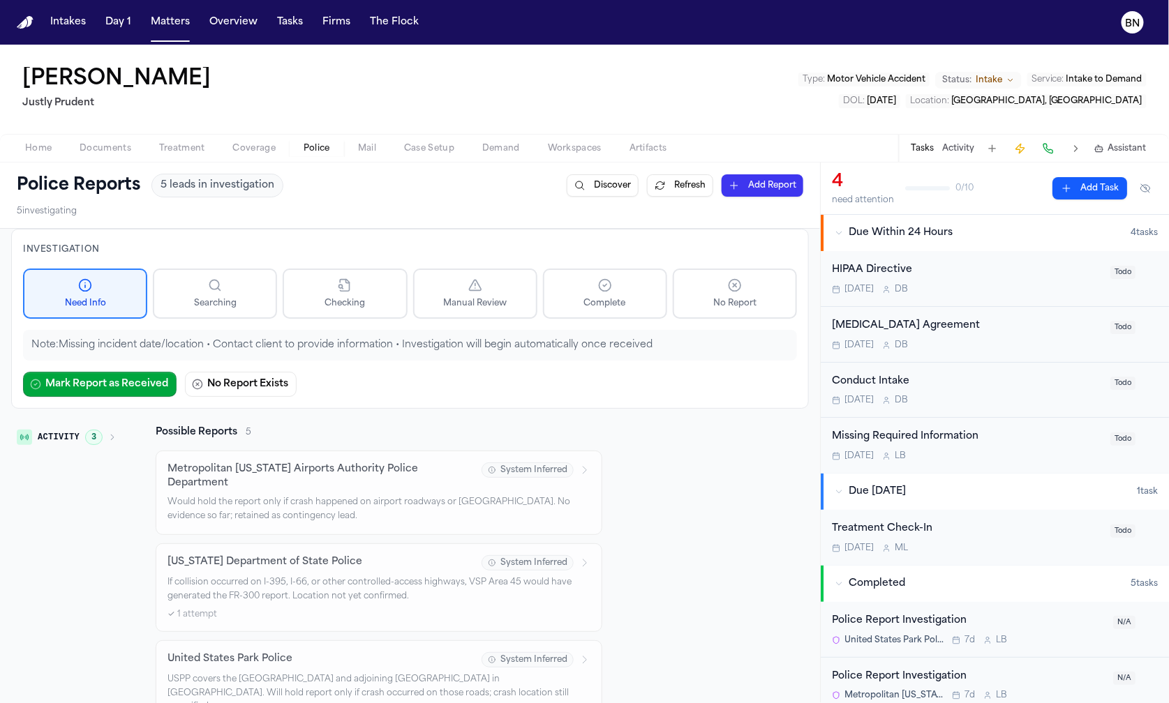
scroll to position [226, 0]
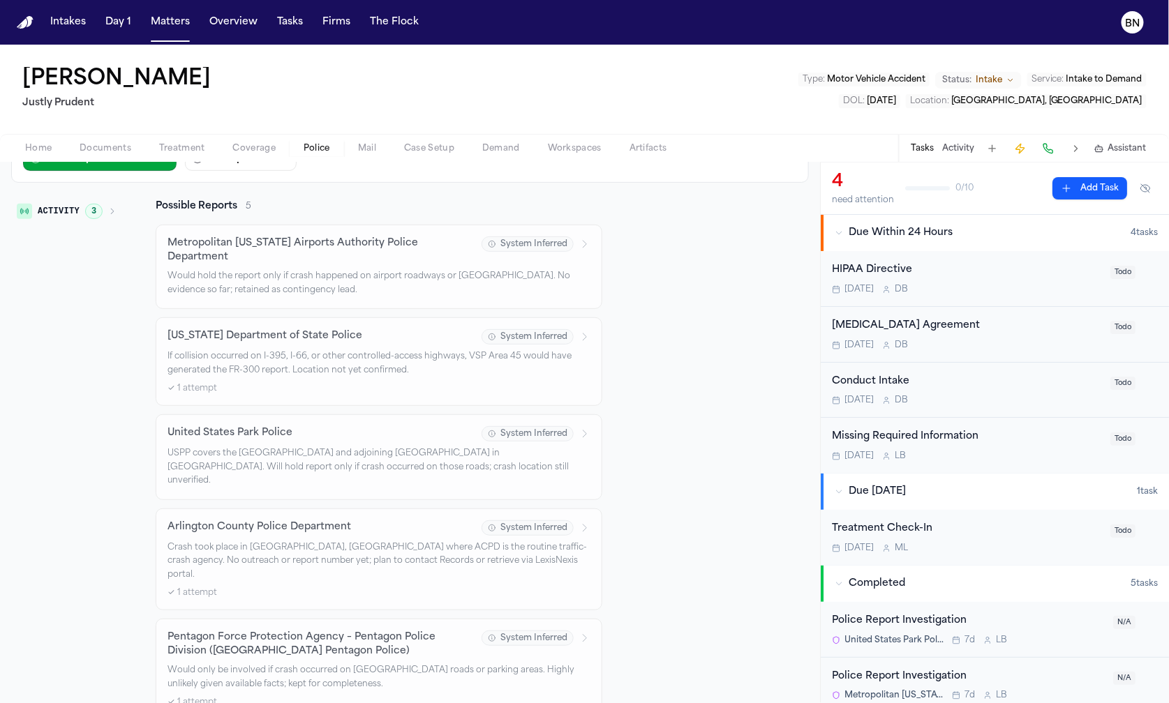
click at [348, 632] on div "Pentagon Force Protection Agency – Pentagon Police Division (United States Pent…" at bounding box center [378, 669] width 423 height 77
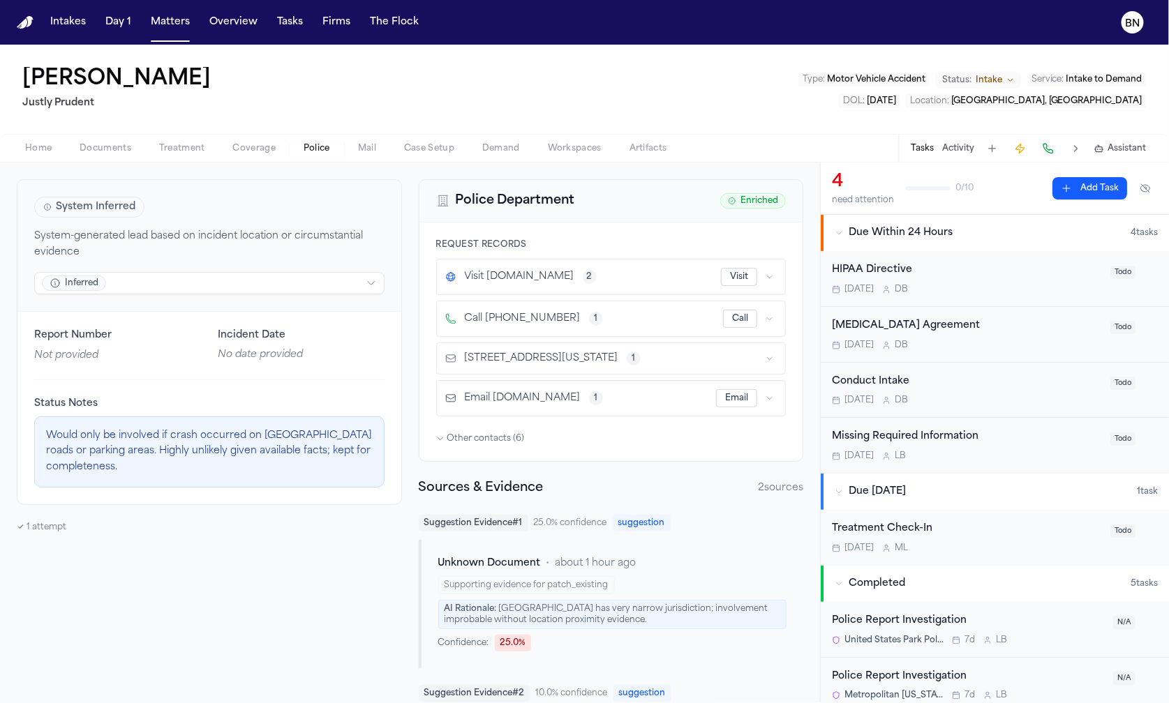
scroll to position [58, 0]
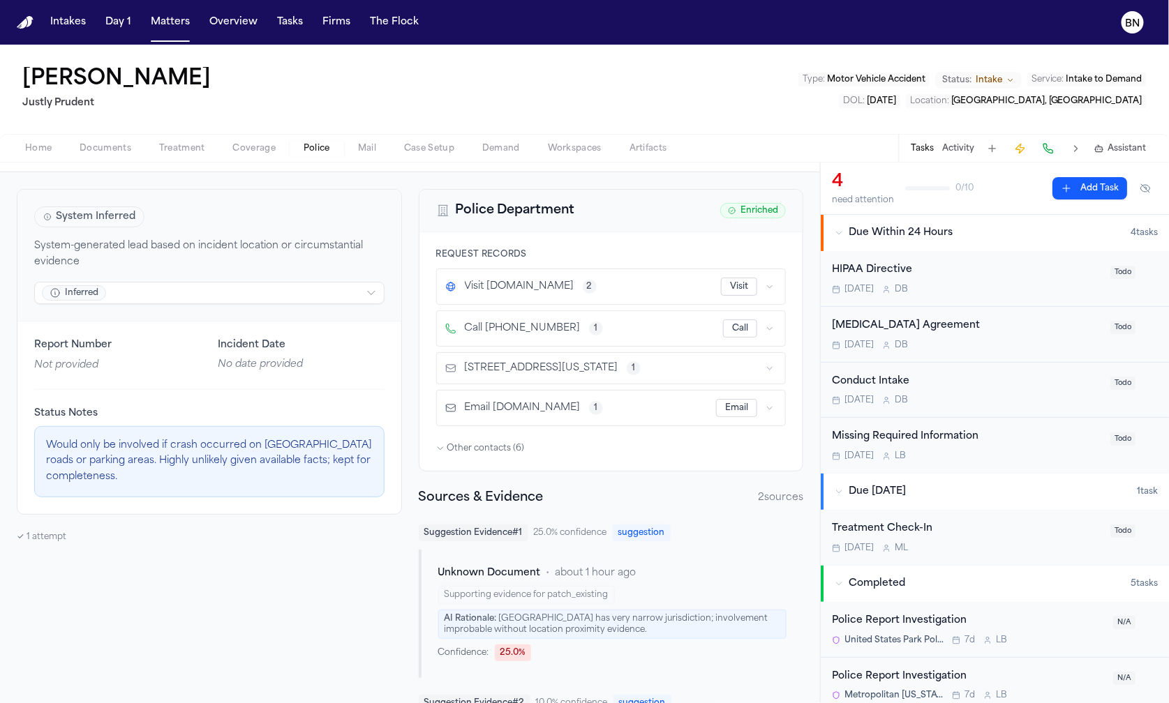
click at [29, 547] on div "System Inferred System-generated lead based on incident location or circumstant…" at bounding box center [209, 518] width 385 height 659
click at [37, 537] on div "✓ 1 attempt" at bounding box center [209, 537] width 385 height 11
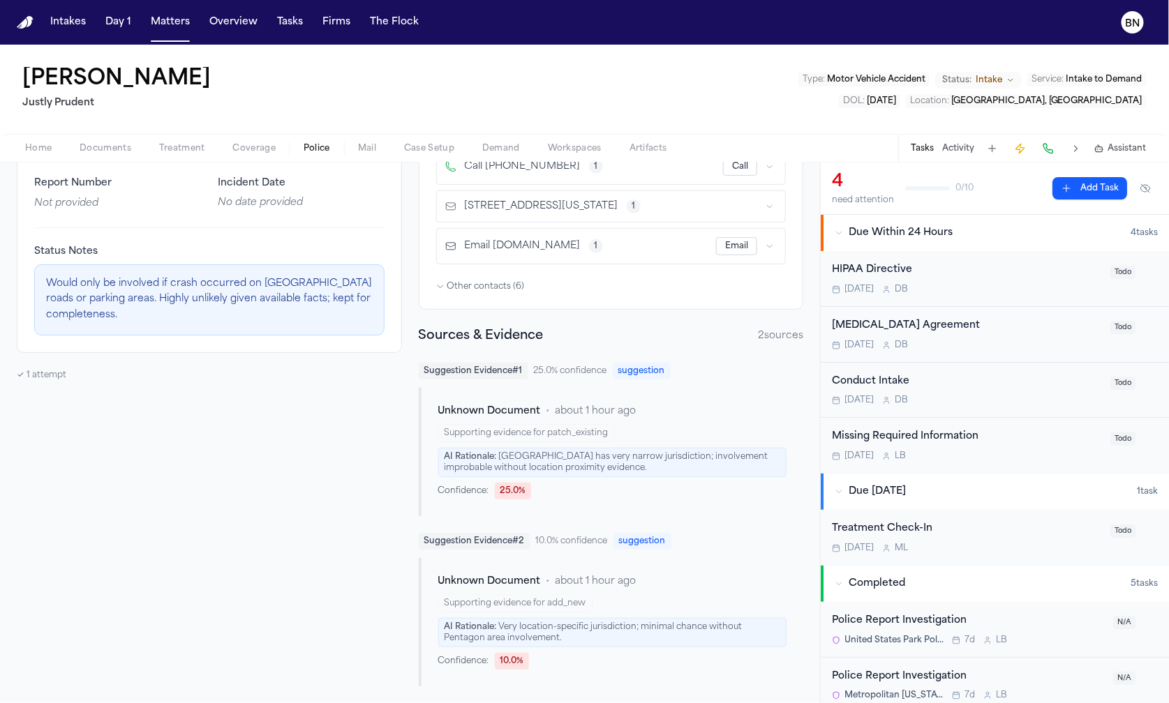
scroll to position [0, 0]
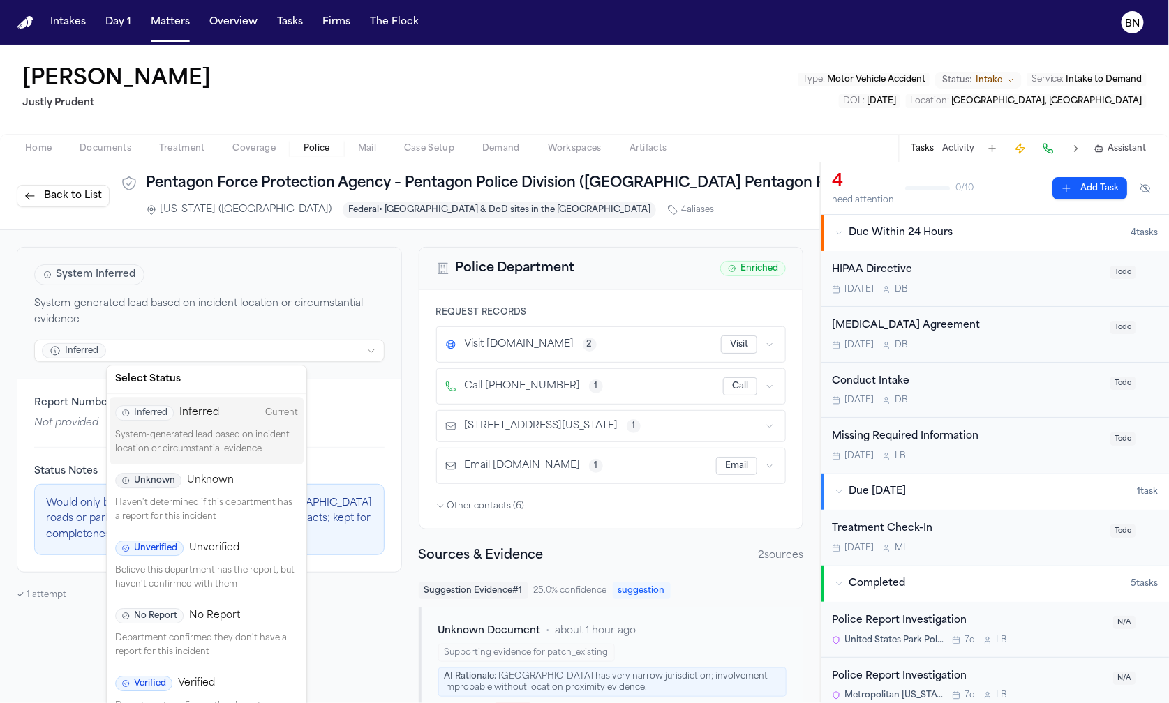
click at [191, 343] on html "Intakes Day 1 Matters Overview Tasks Firms The Flock BN Matt Gurniak Justly Pru…" at bounding box center [584, 351] width 1169 height 703
click at [241, 623] on div "No Report No Report" at bounding box center [206, 615] width 183 height 15
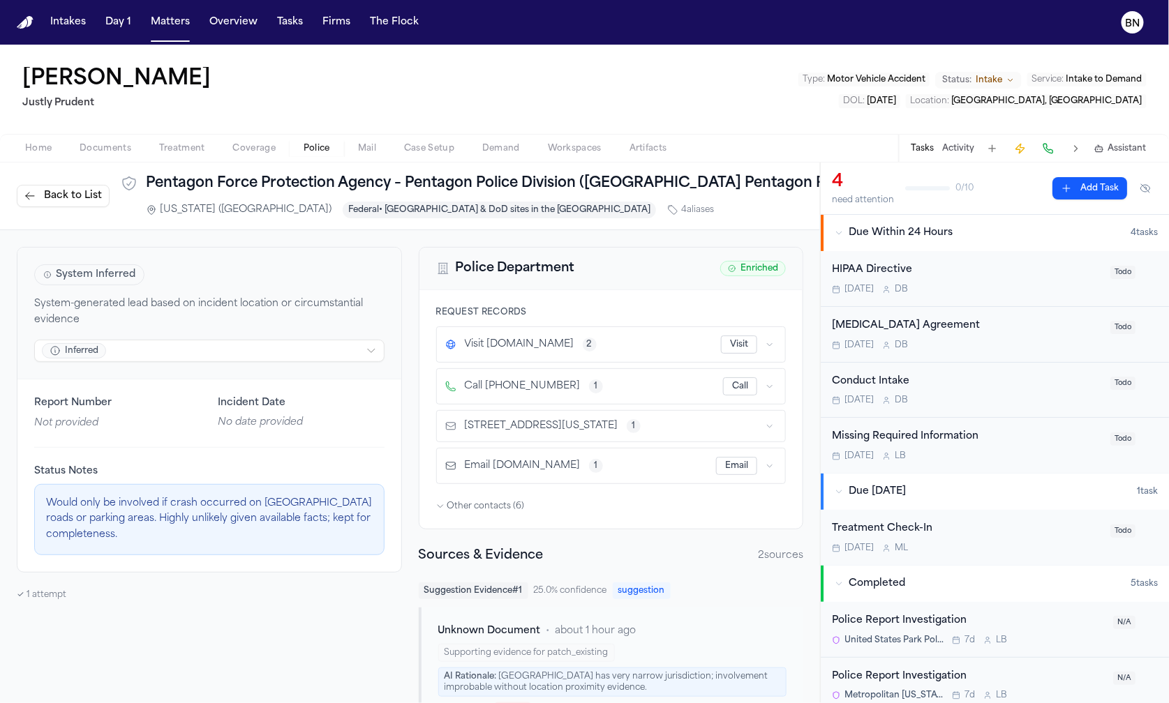
click at [70, 195] on span "Back to List" at bounding box center [73, 196] width 58 height 14
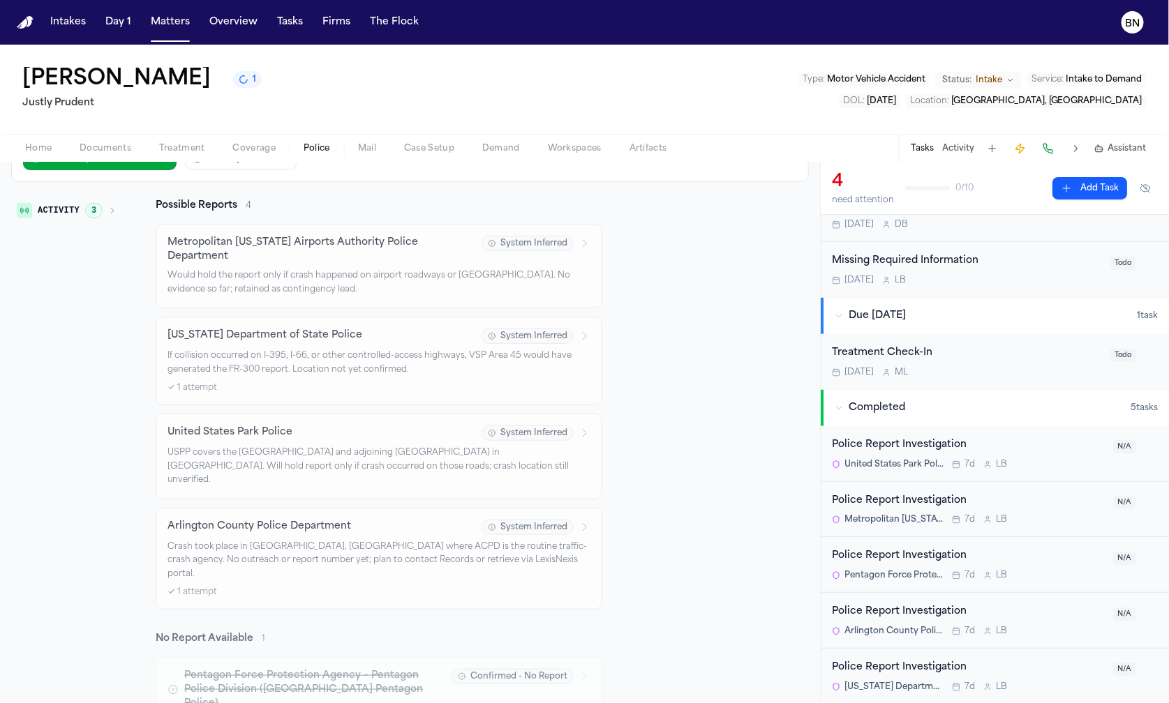
scroll to position [249, 0]
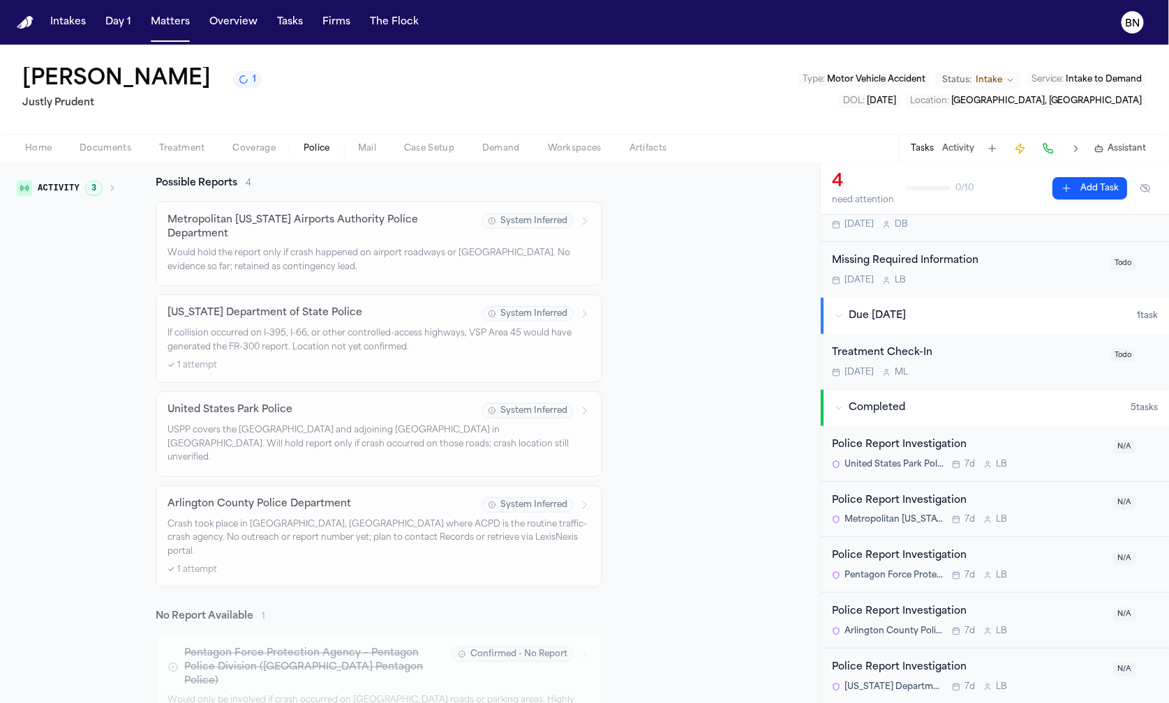
click at [1011, 80] on icon "Change status from Intake" at bounding box center [1010, 80] width 8 height 8
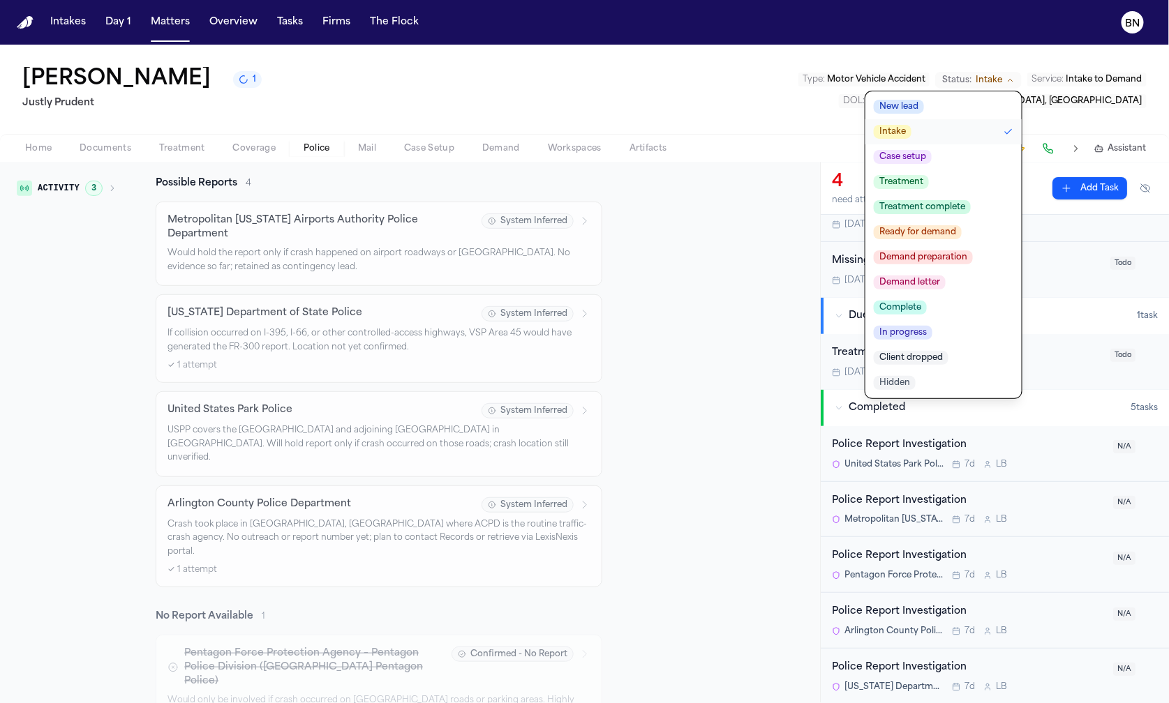
click at [626, 100] on div "Matt Gurniak 1 Justly Prudent Type : Motor Vehicle Accident Status: Intake New …" at bounding box center [584, 89] width 1169 height 89
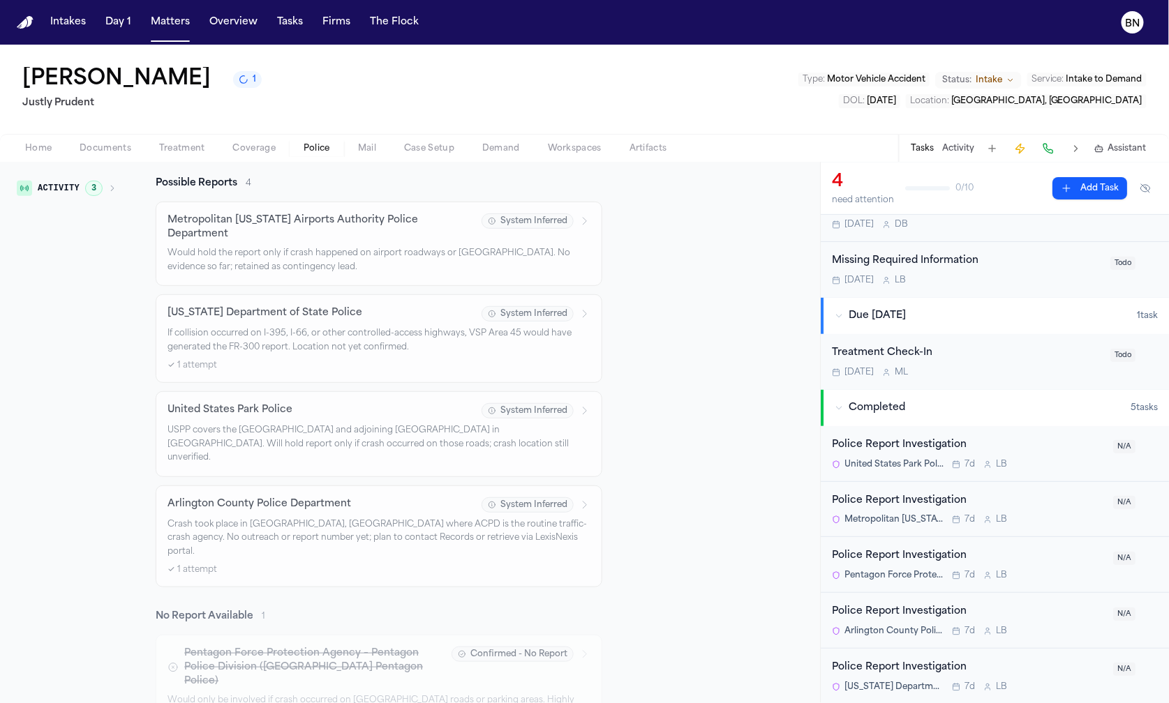
drag, startPoint x: 751, startPoint y: 118, endPoint x: 742, endPoint y: 142, distance: 25.4
click at [751, 118] on div "Matt Gurniak 1 Justly Prudent Type : Motor Vehicle Accident Status: Intake Serv…" at bounding box center [584, 89] width 1169 height 89
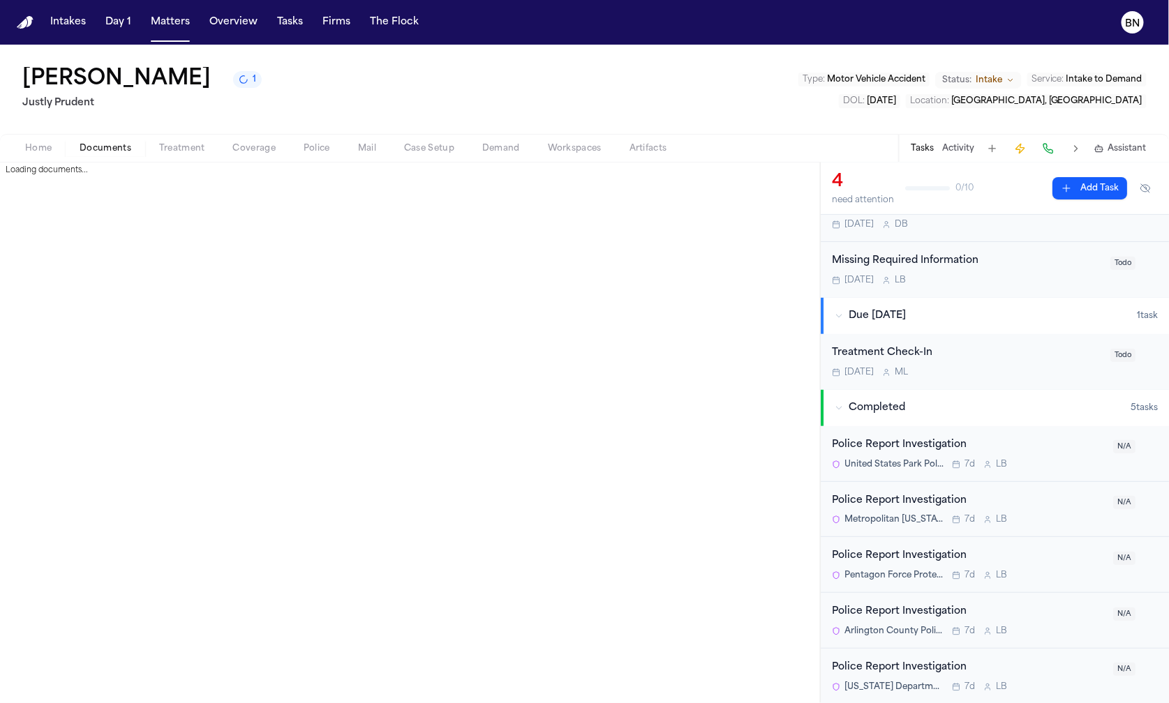
click at [105, 148] on span "Documents" at bounding box center [106, 148] width 52 height 11
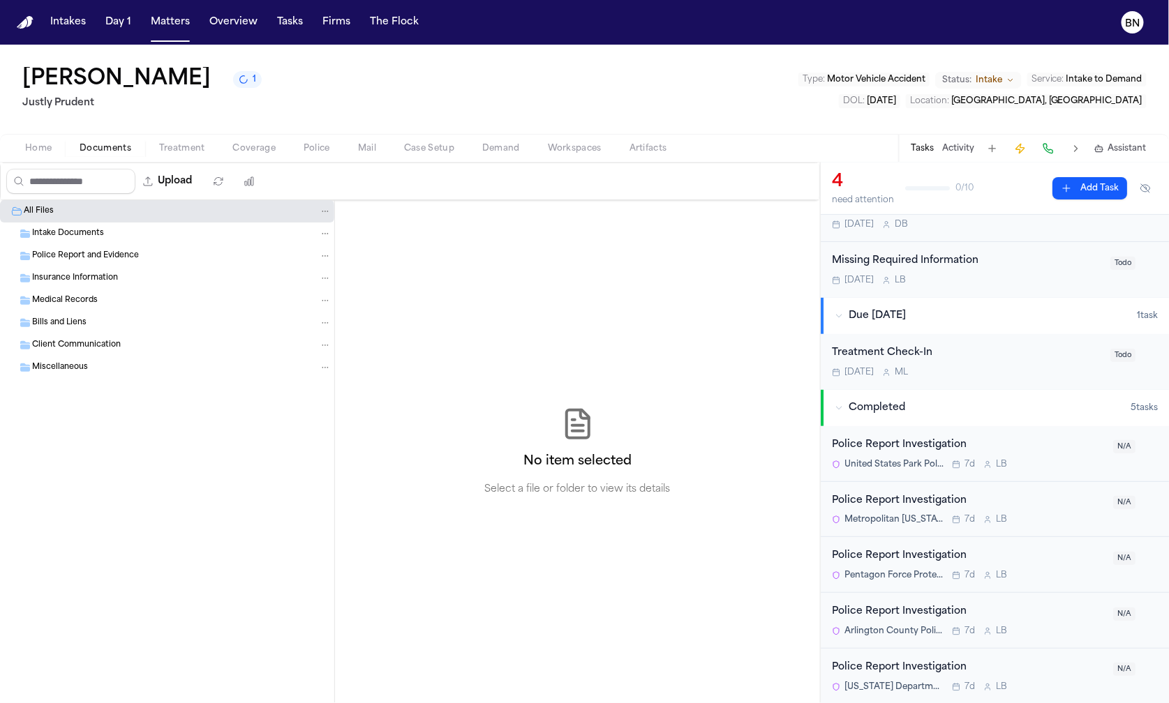
click at [44, 151] on span "Home" at bounding box center [38, 148] width 27 height 11
click at [97, 152] on span "Documents" at bounding box center [106, 148] width 52 height 11
click at [238, 84] on icon "1 active task" at bounding box center [243, 79] width 10 height 10
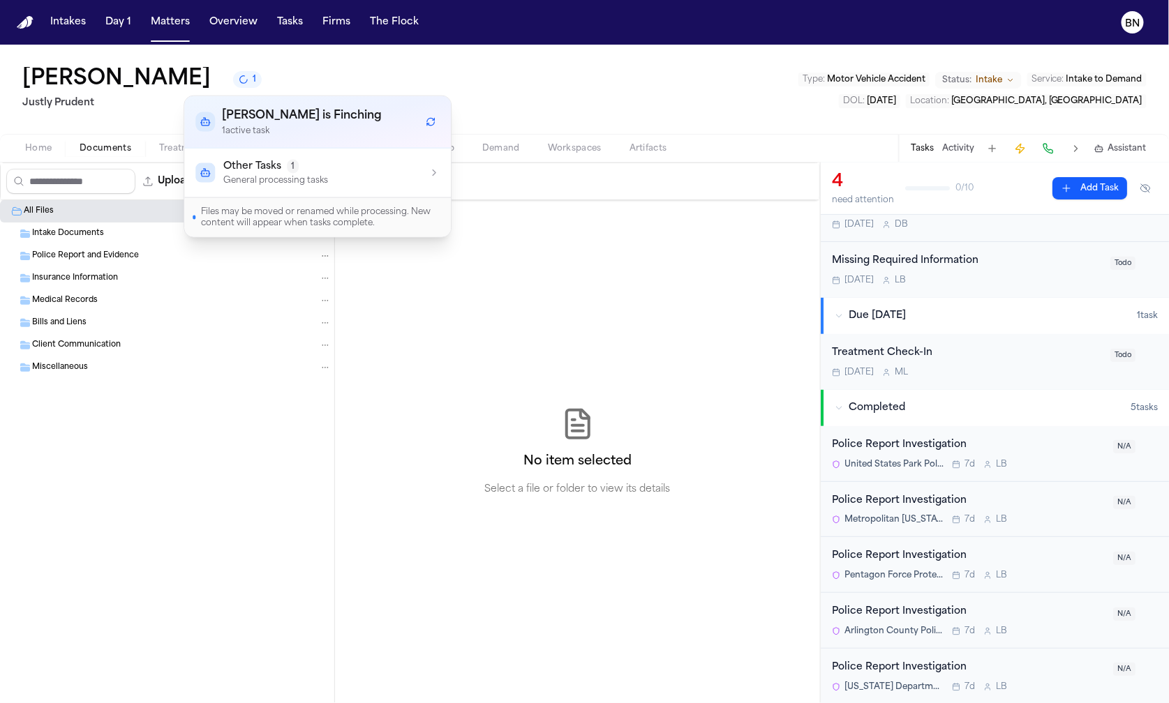
click at [520, 100] on div "Matt Gurniak 1 Justly Prudent Type : Motor Vehicle Accident Status: Intake Serv…" at bounding box center [584, 89] width 1169 height 89
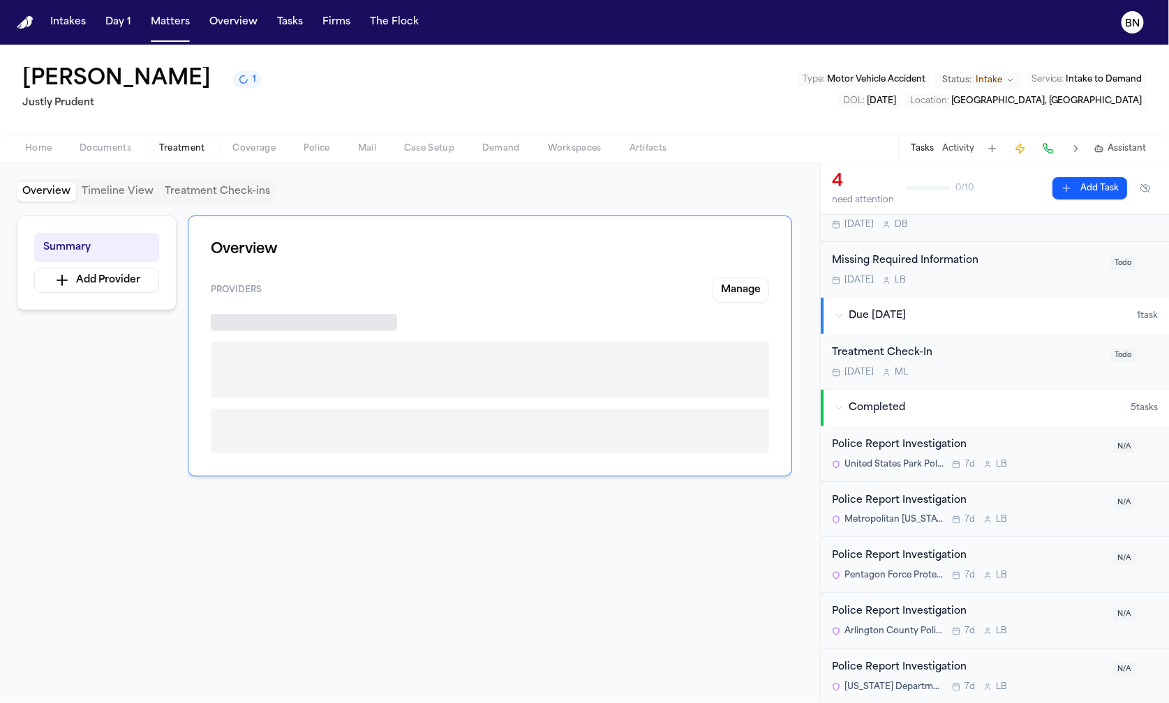
click at [177, 149] on span "Treatment" at bounding box center [182, 148] width 46 height 11
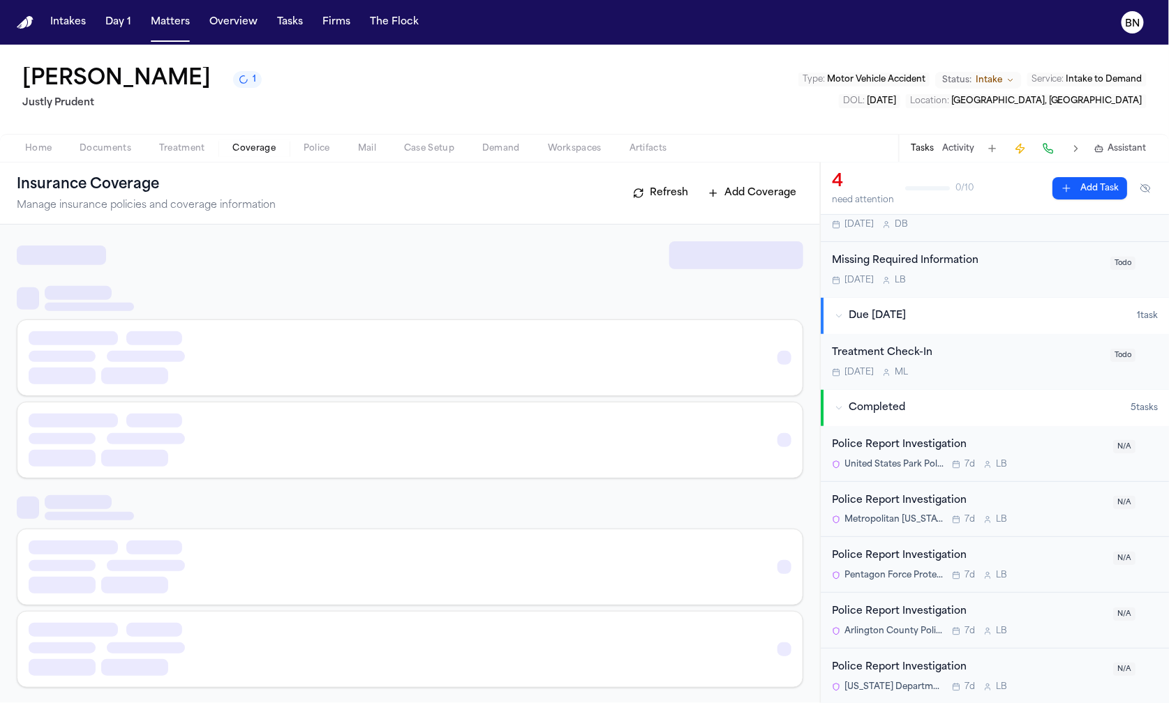
click at [241, 147] on span "Coverage" at bounding box center [254, 148] width 43 height 11
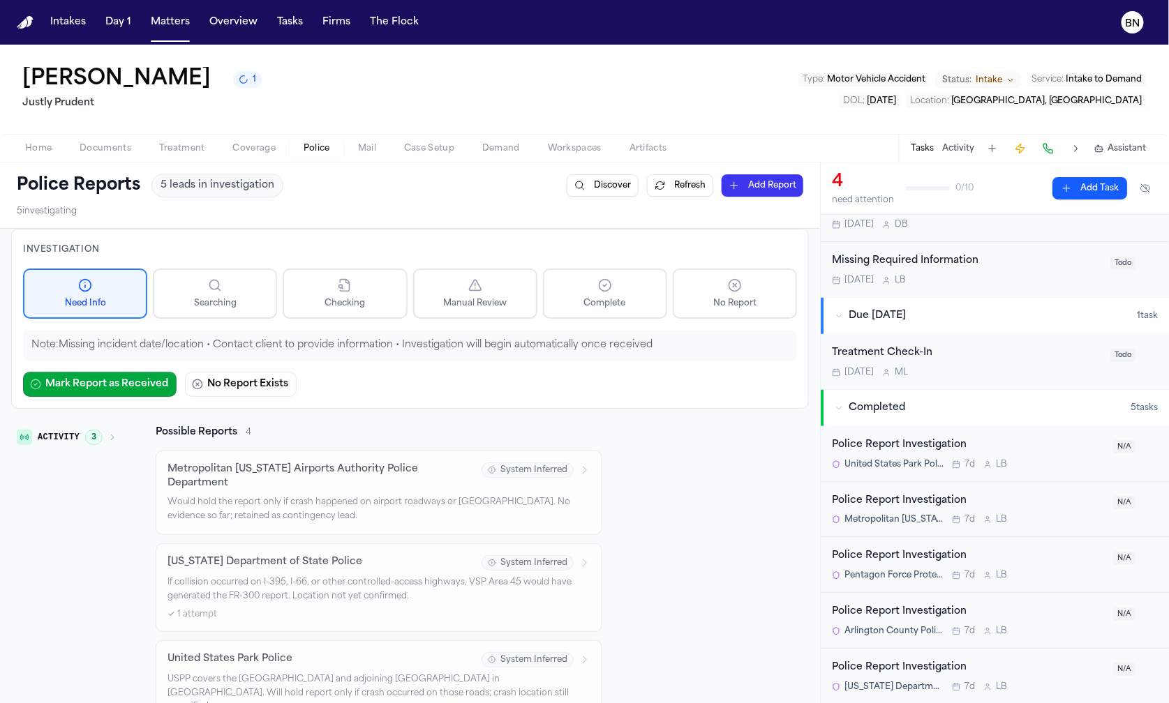
click at [335, 151] on button "Police" at bounding box center [317, 148] width 54 height 17
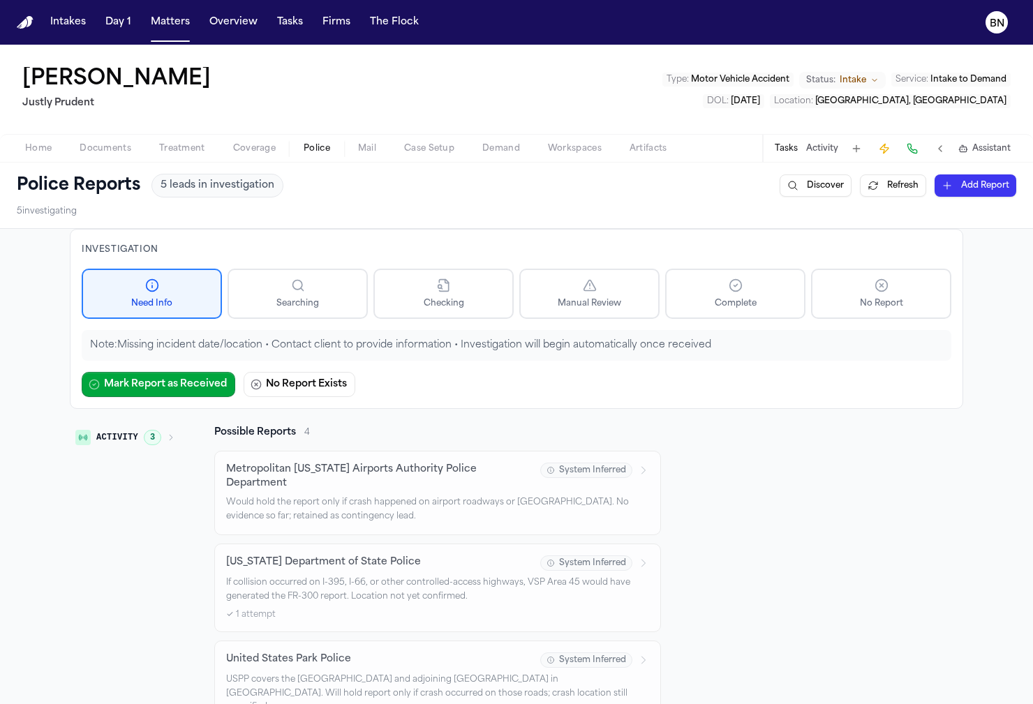
click at [260, 140] on button "Coverage" at bounding box center [254, 148] width 70 height 17
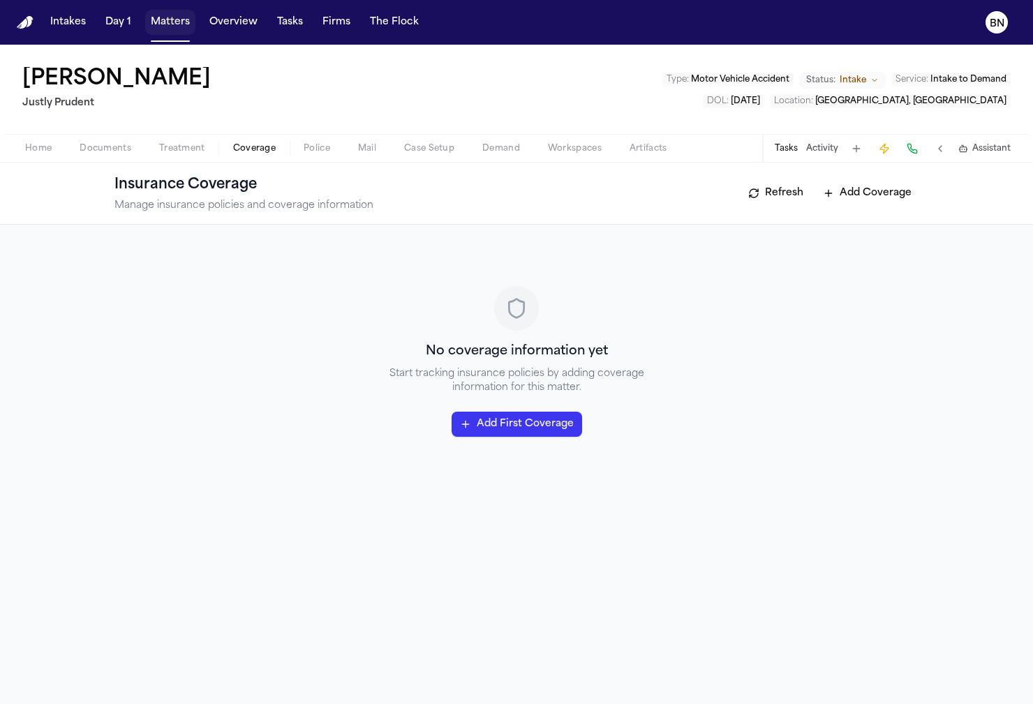
click at [166, 20] on button "Matters" at bounding box center [170, 22] width 50 height 25
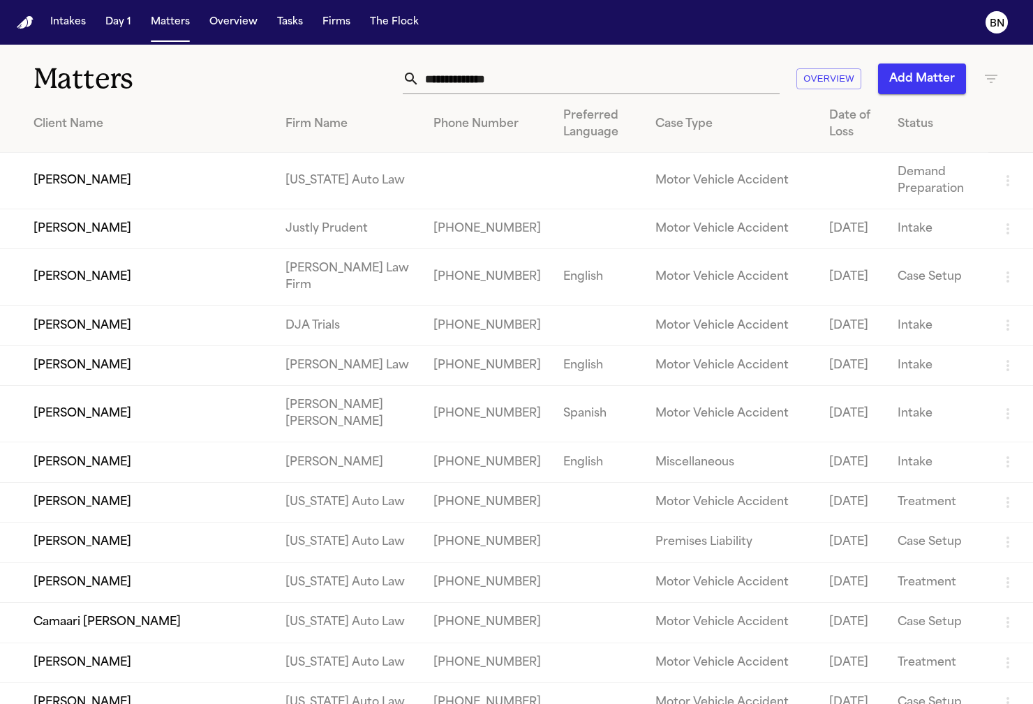
click at [200, 184] on td "Erica Sims" at bounding box center [137, 181] width 274 height 57
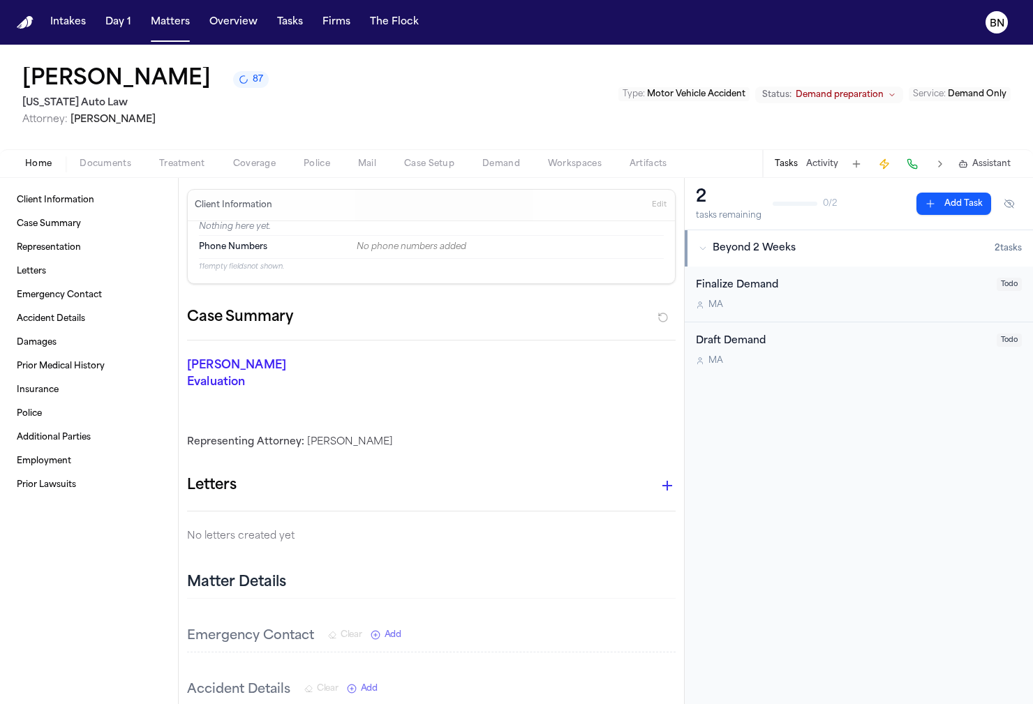
click at [252, 155] on div "Home Documents Treatment Coverage Police Mail Case Setup Demand Workspaces Arti…" at bounding box center [516, 163] width 1033 height 28
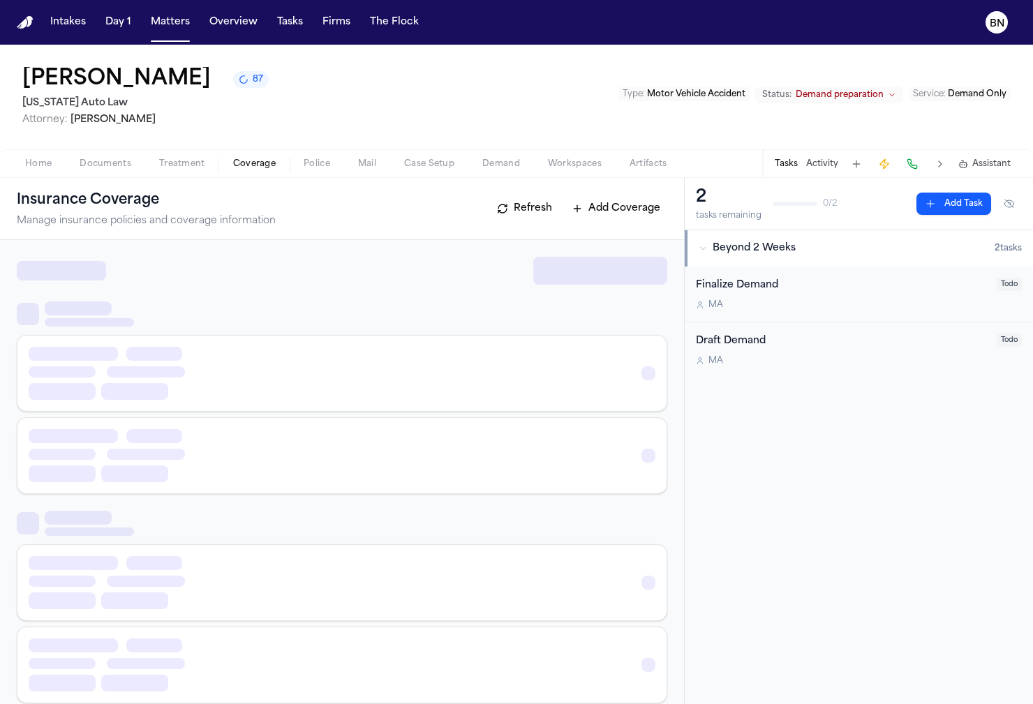
click at [252, 169] on span "Coverage" at bounding box center [254, 163] width 43 height 11
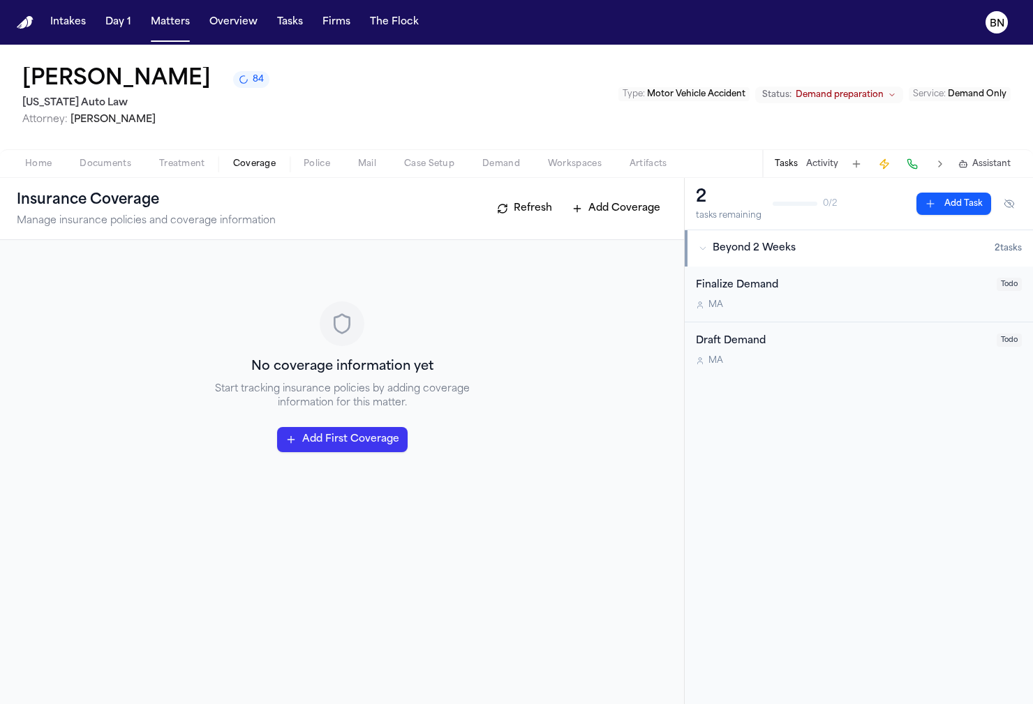
click at [509, 209] on button "Refresh" at bounding box center [524, 208] width 69 height 22
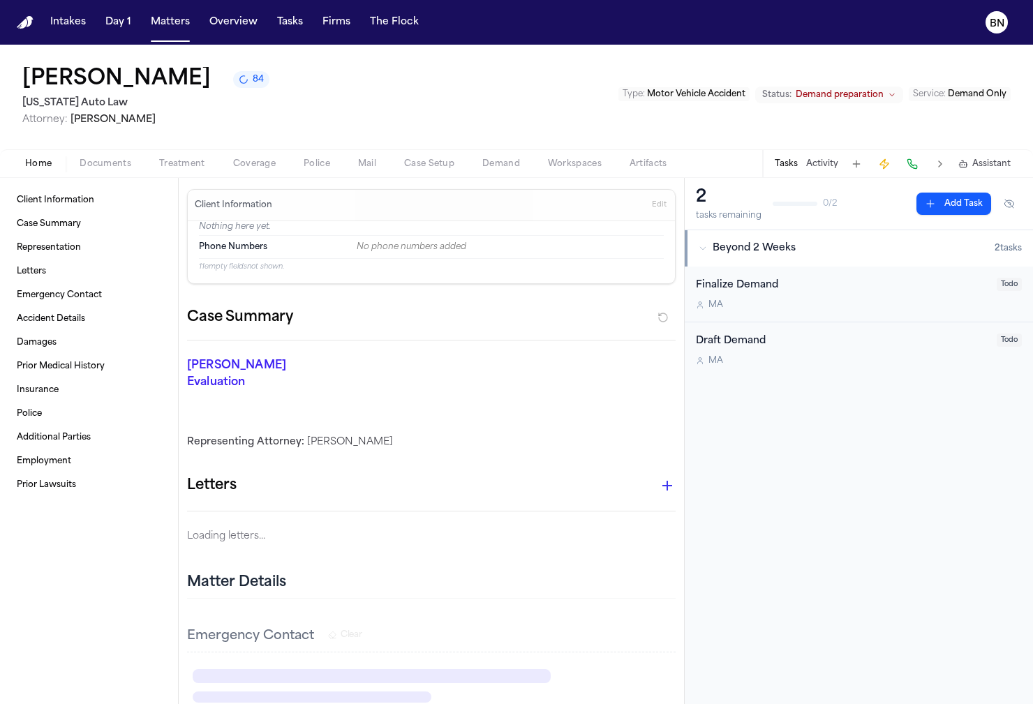
click at [37, 160] on span "Home" at bounding box center [38, 163] width 27 height 11
click at [89, 151] on div "Home Documents Treatment Coverage Police Mail Case Setup Demand Workspaces Arti…" at bounding box center [516, 163] width 1033 height 28
click at [89, 158] on span "Documents" at bounding box center [106, 163] width 52 height 11
click at [51, 160] on span "Home" at bounding box center [38, 163] width 27 height 11
click at [668, 43] on nav "Intakes Day 1 Matters Overview Tasks Firms The Flock BN" at bounding box center [516, 22] width 1033 height 45
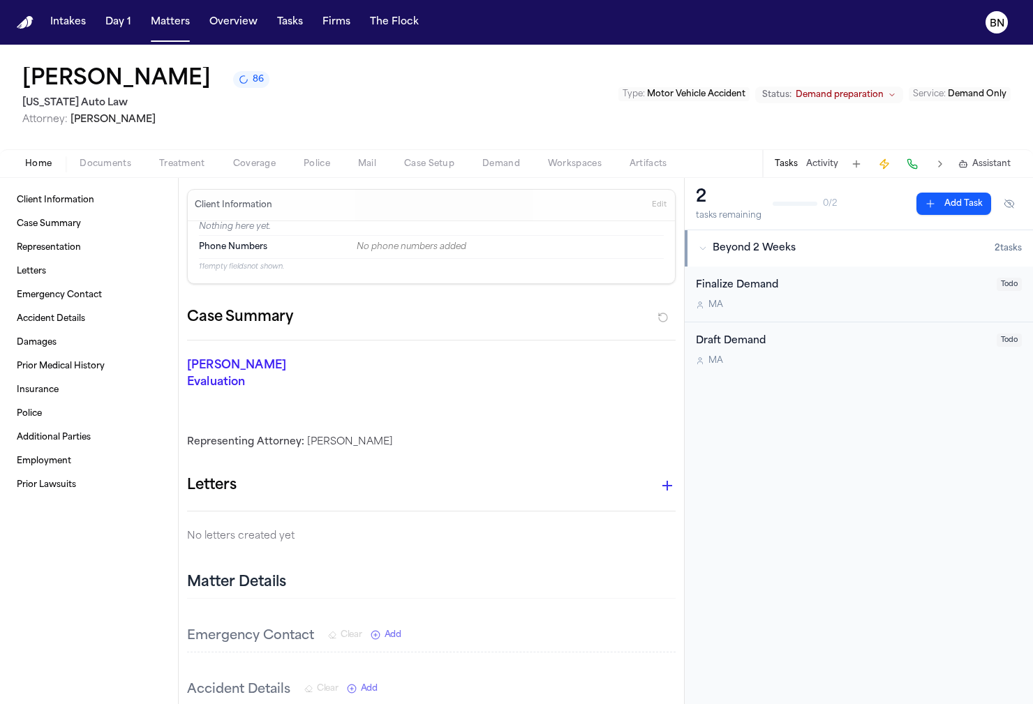
click at [668, 49] on div "Erica Sims 86 Michigan Auto Law Attorney: Elona Asimetaj Type : Motor Vehicle A…" at bounding box center [516, 97] width 1033 height 105
click at [171, 20] on button "Matters" at bounding box center [170, 22] width 50 height 25
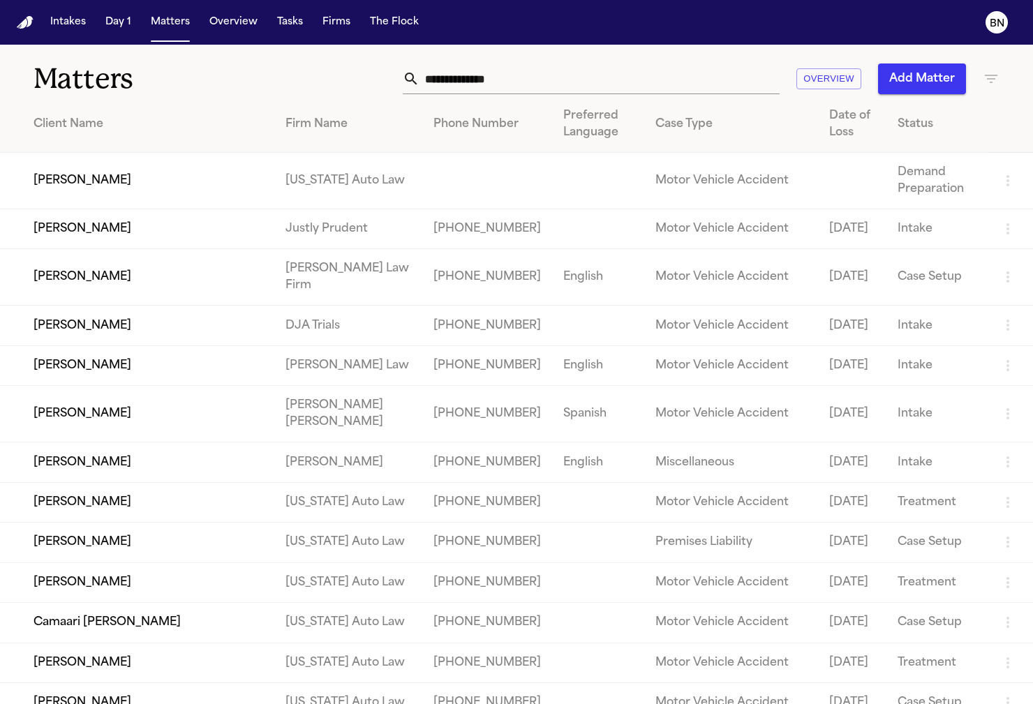
click at [241, 231] on td "Matt Gurniak" at bounding box center [137, 229] width 274 height 40
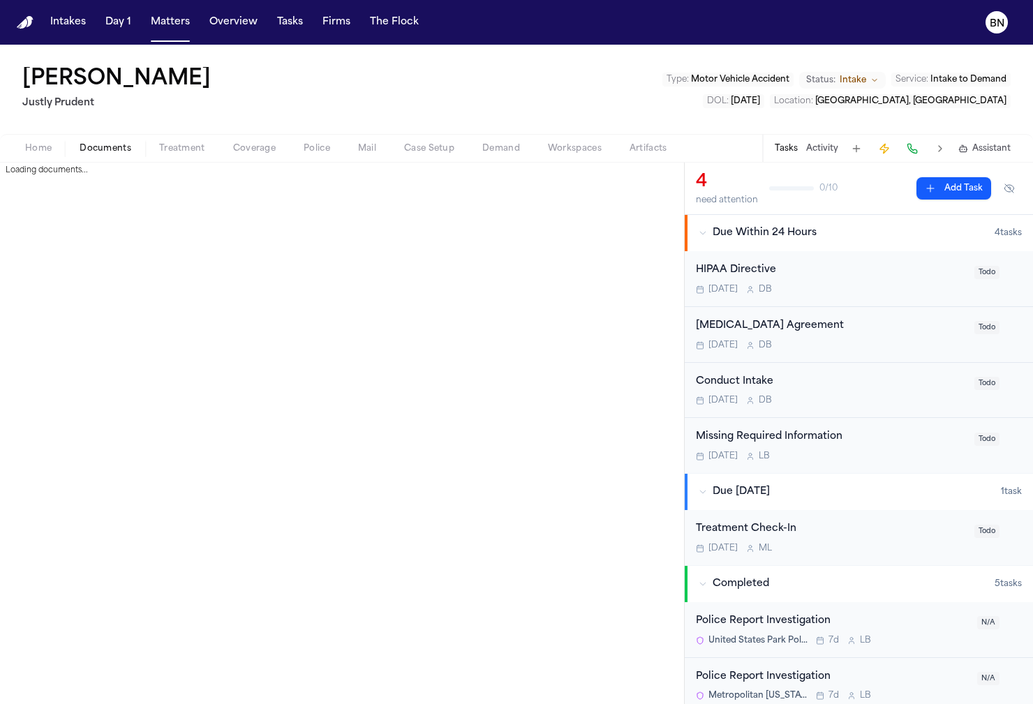
click at [117, 143] on span "Documents" at bounding box center [106, 148] width 52 height 11
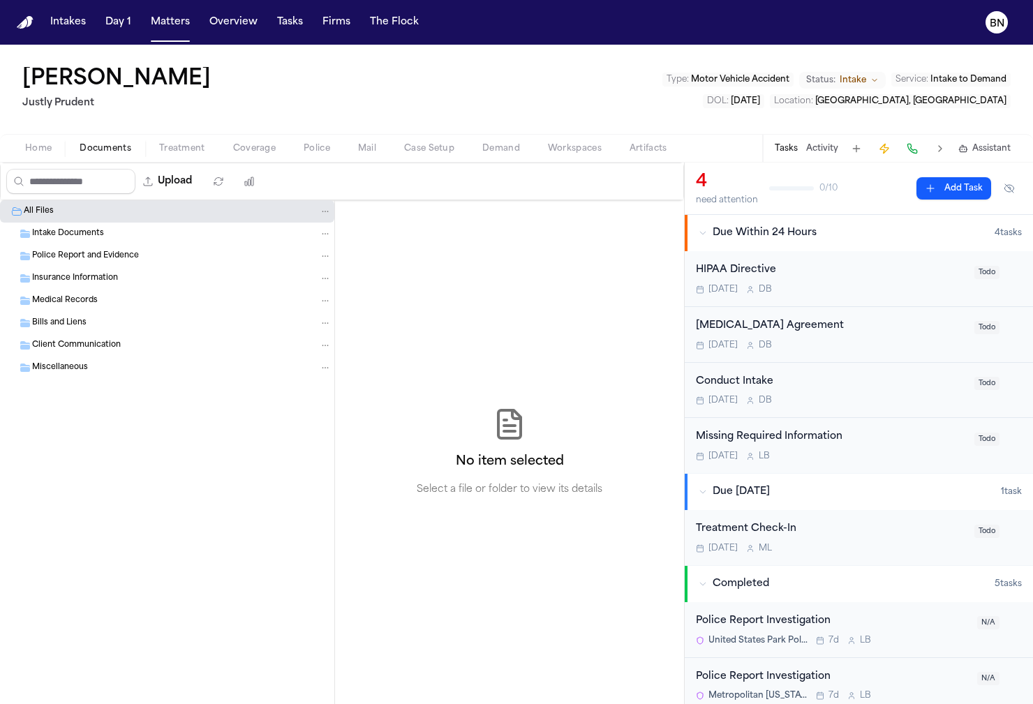
click at [299, 145] on button "Police" at bounding box center [317, 148] width 54 height 17
click at [96, 147] on span "Documents" at bounding box center [106, 148] width 52 height 11
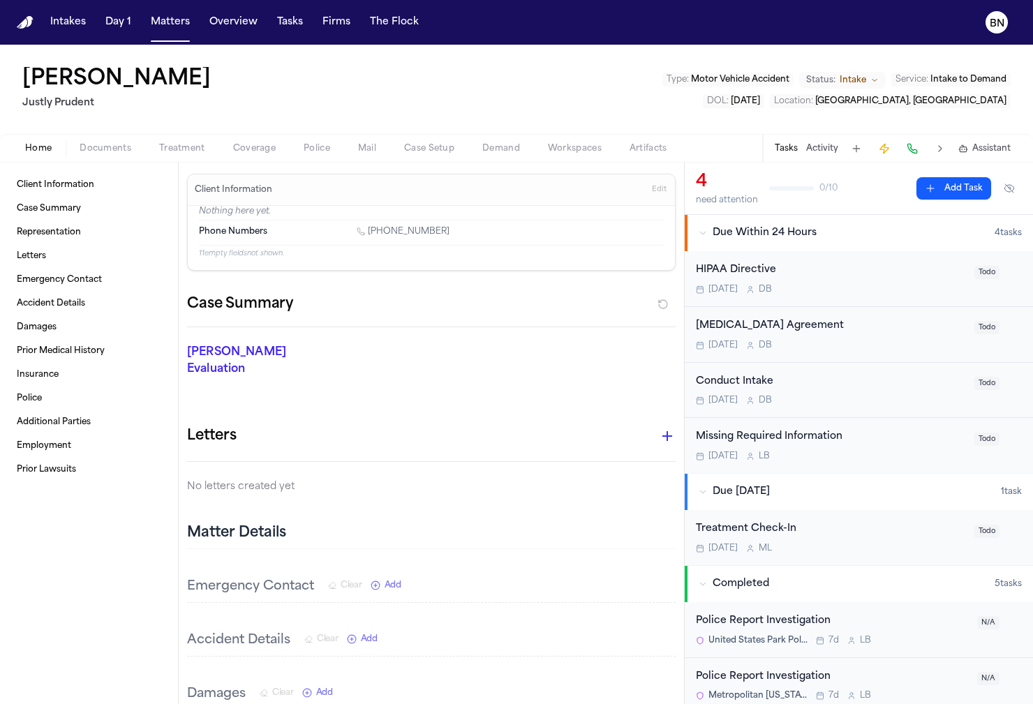
click at [50, 152] on span "Home" at bounding box center [38, 148] width 27 height 11
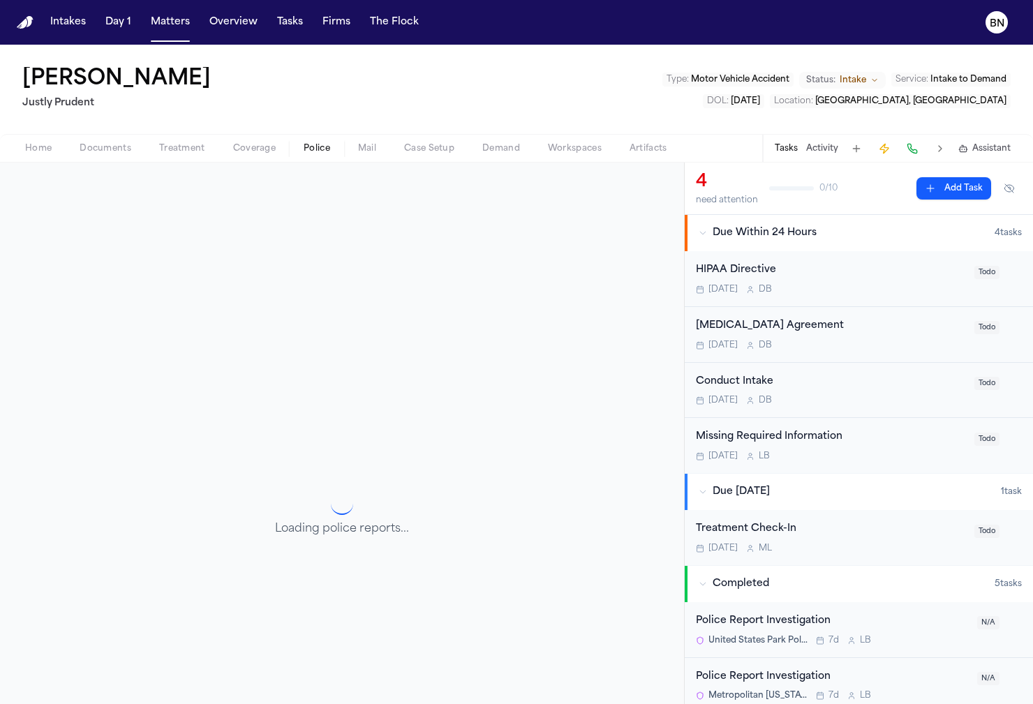
click at [315, 147] on span "Police" at bounding box center [316, 148] width 27 height 11
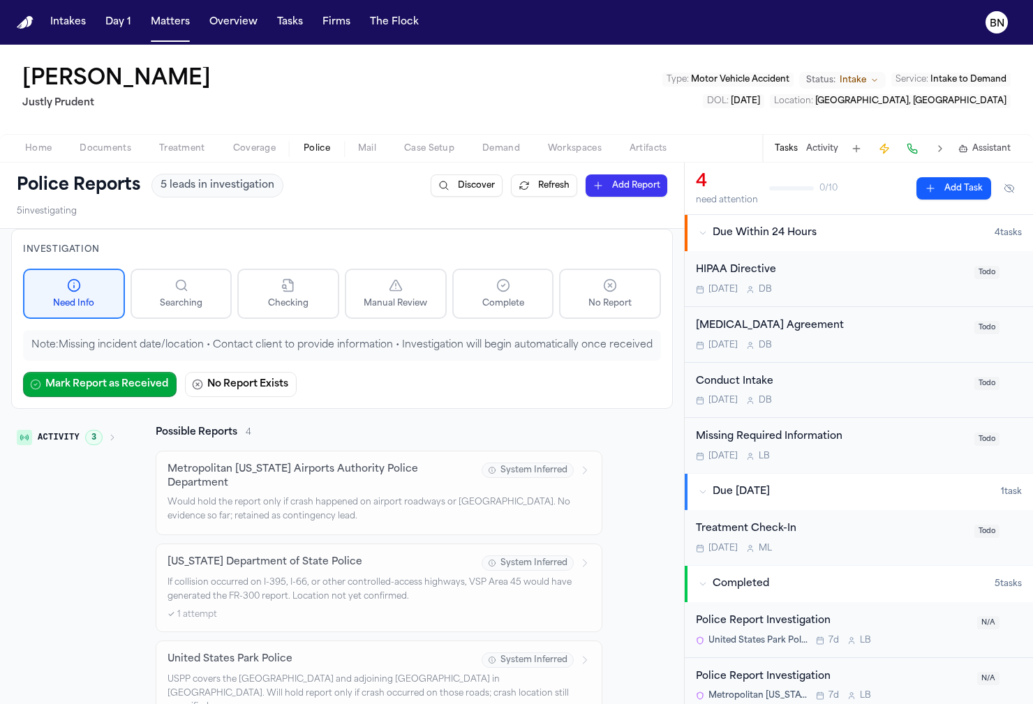
scroll to position [1, 0]
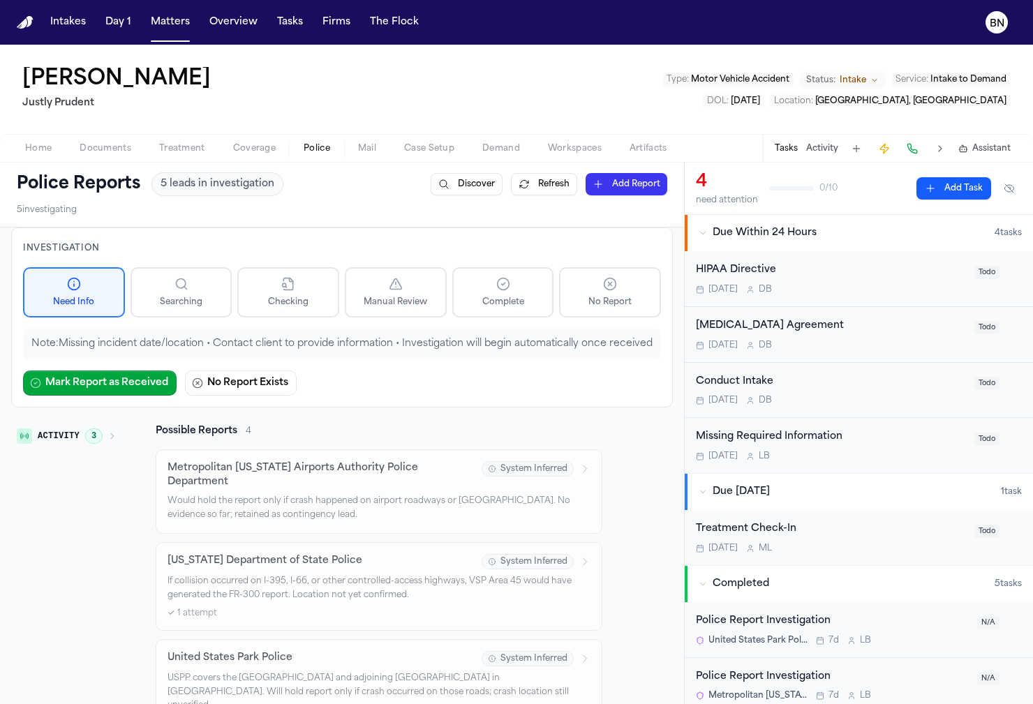
click at [86, 444] on span "3" at bounding box center [93, 435] width 17 height 15
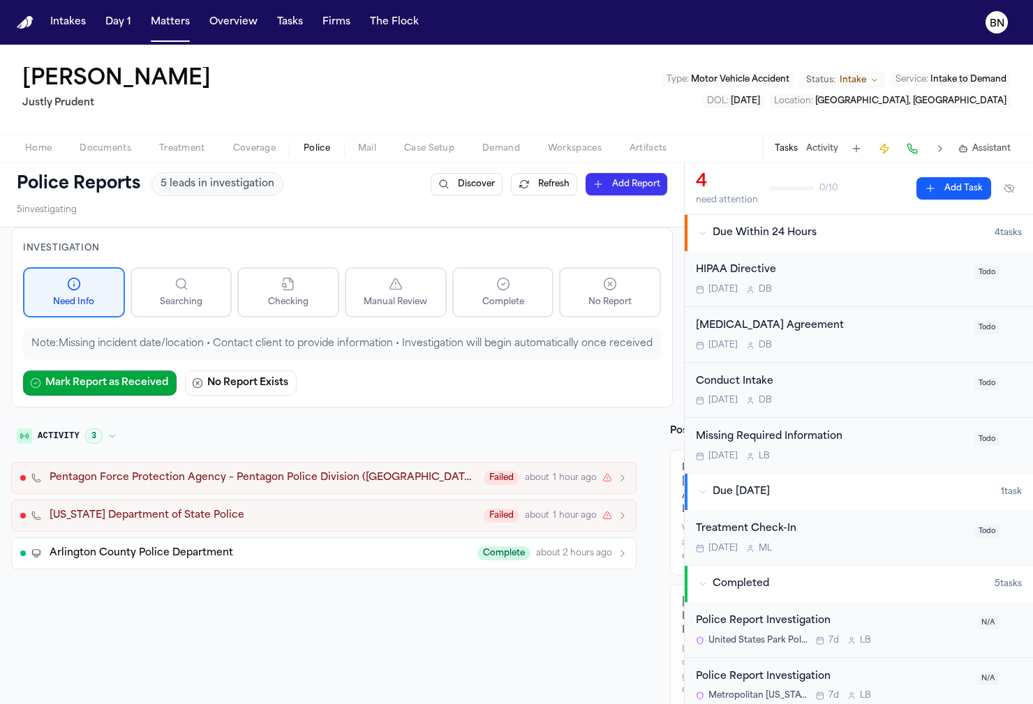
click at [218, 485] on span "Pentagon Force Protection Agency – Pentagon Police Division (United States Pent…" at bounding box center [263, 478] width 426 height 14
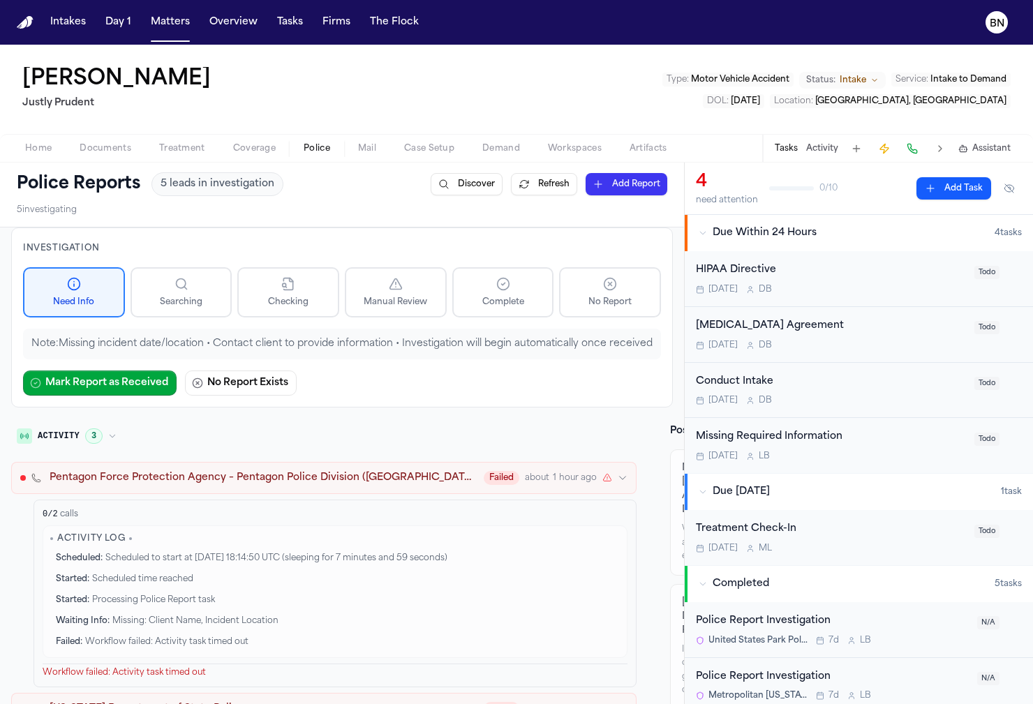
click at [218, 485] on span "Pentagon Force Protection Agency – Pentagon Police Division (United States Pent…" at bounding box center [263, 478] width 426 height 14
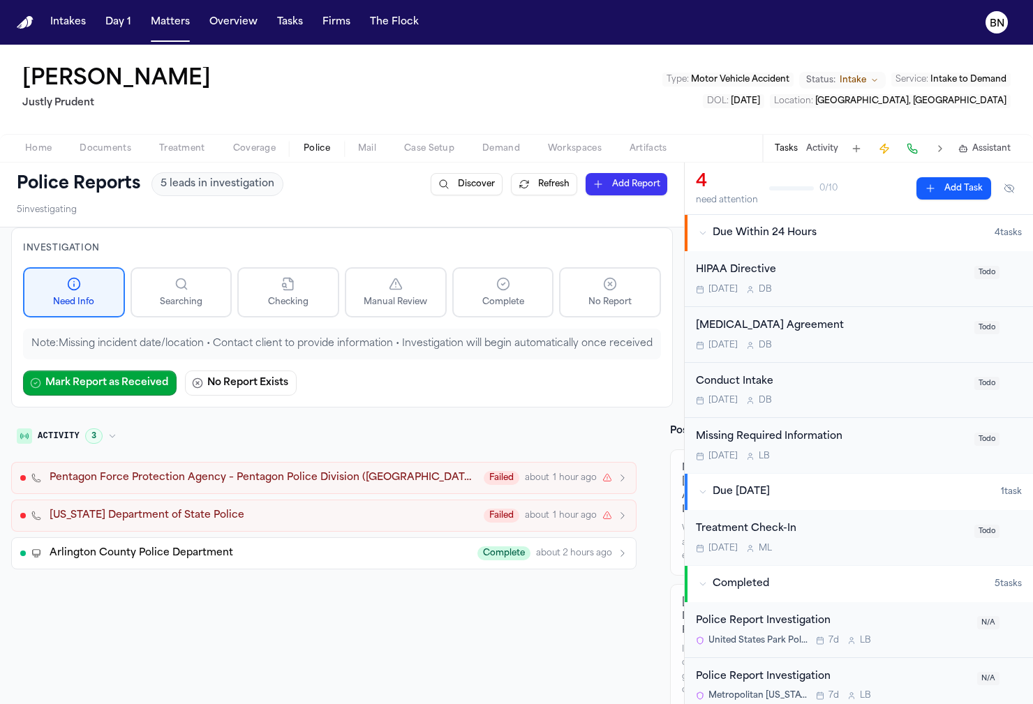
click at [109, 440] on icon "button" at bounding box center [112, 436] width 8 height 8
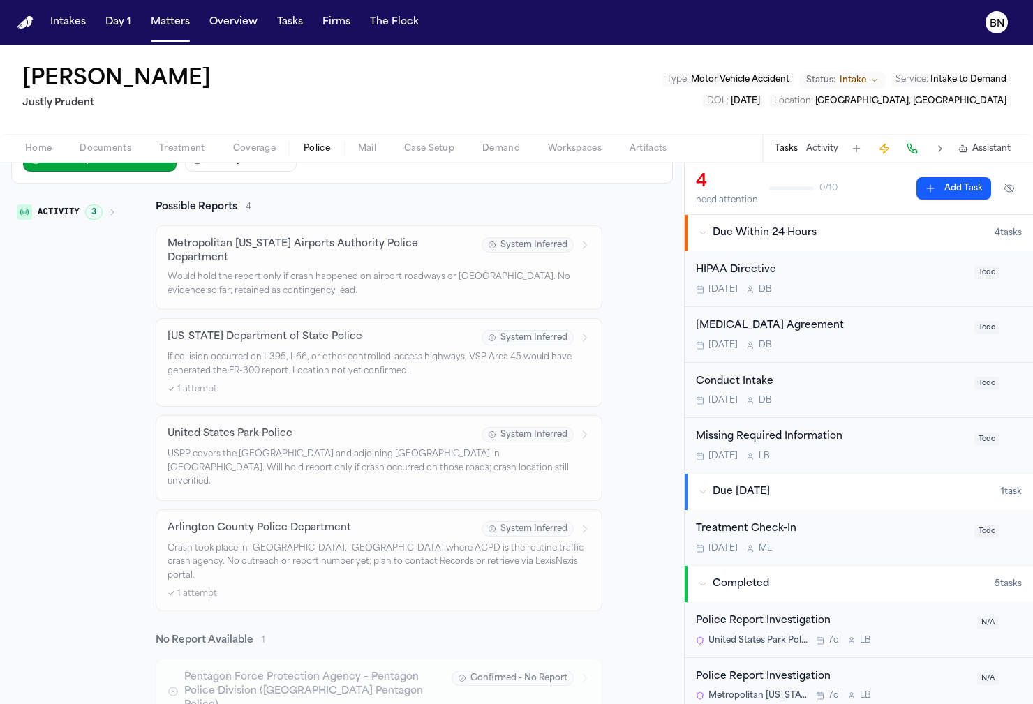
scroll to position [254, 0]
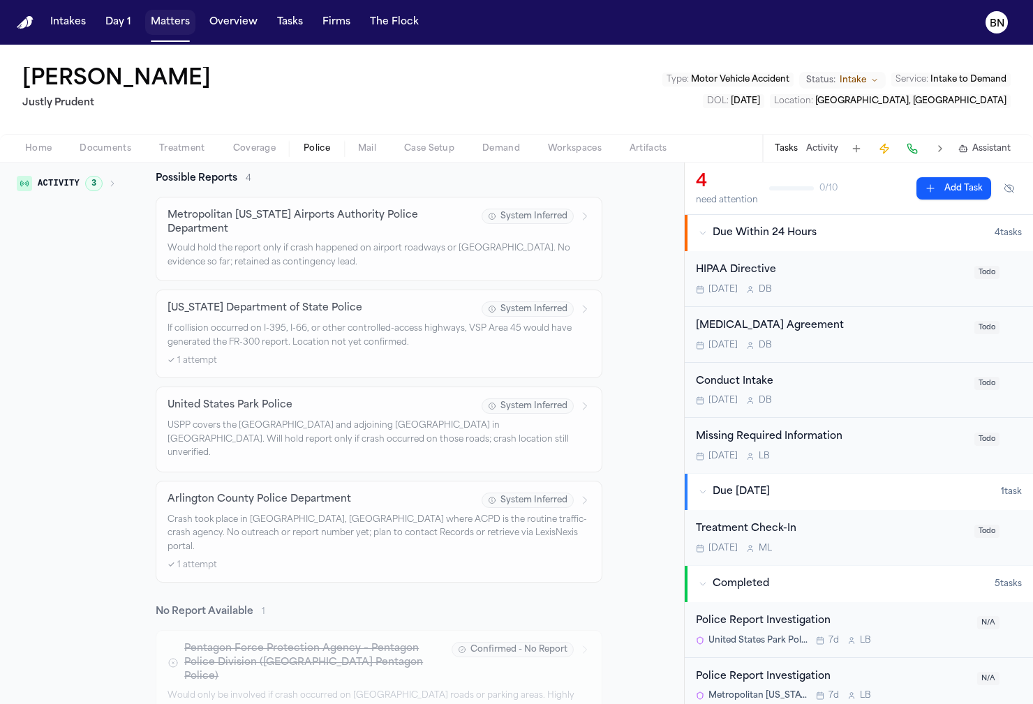
click at [177, 21] on button "Matters" at bounding box center [170, 22] width 50 height 25
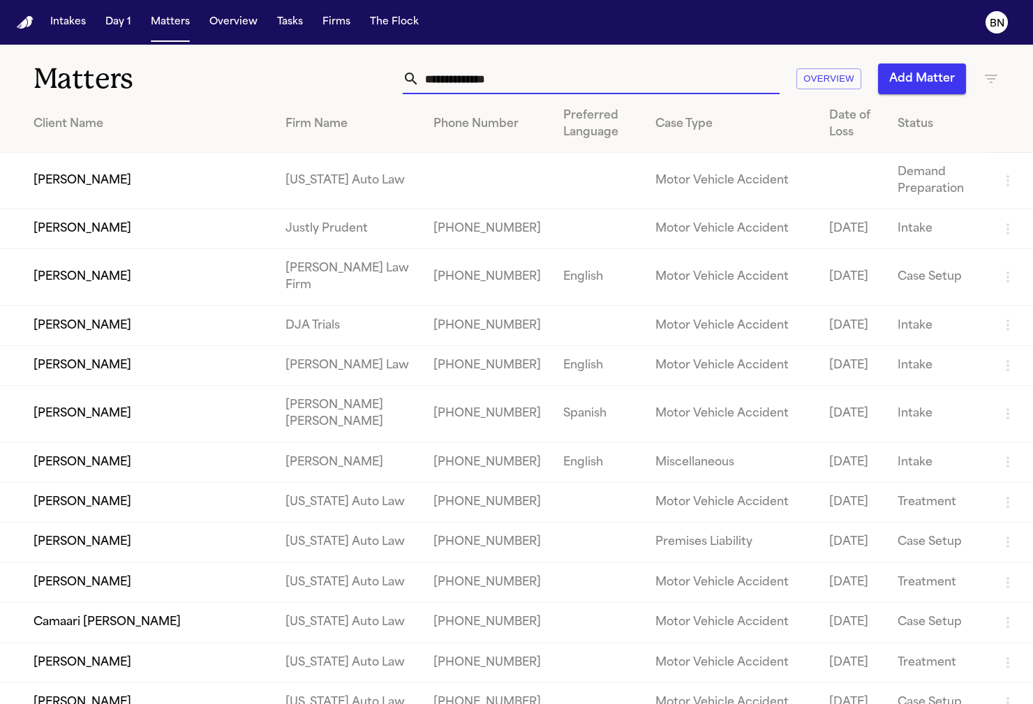
click at [656, 91] on input "text" at bounding box center [599, 78] width 360 height 31
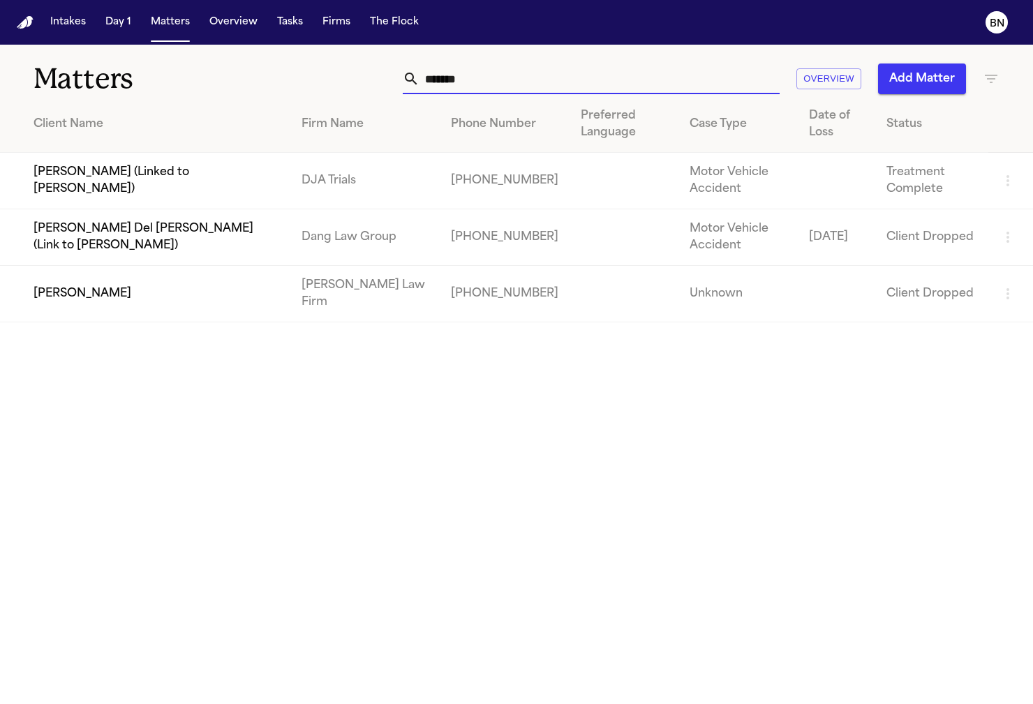
type input "*******"
click at [176, 305] on td "[PERSON_NAME]" at bounding box center [145, 294] width 290 height 57
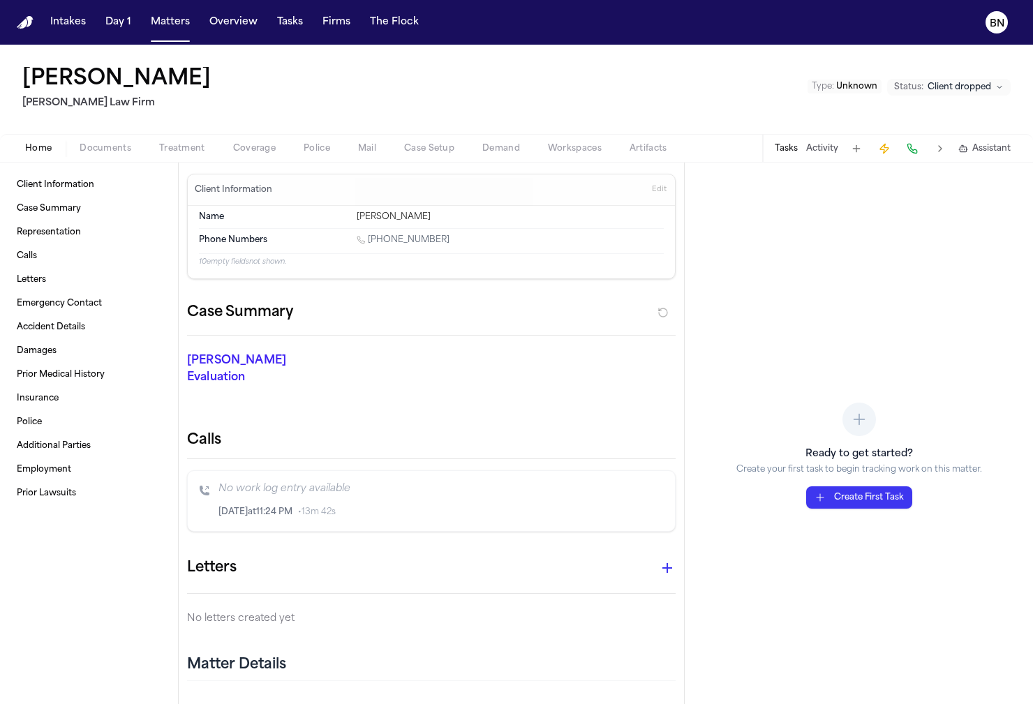
click at [947, 82] on span "Client dropped" at bounding box center [958, 87] width 63 height 11
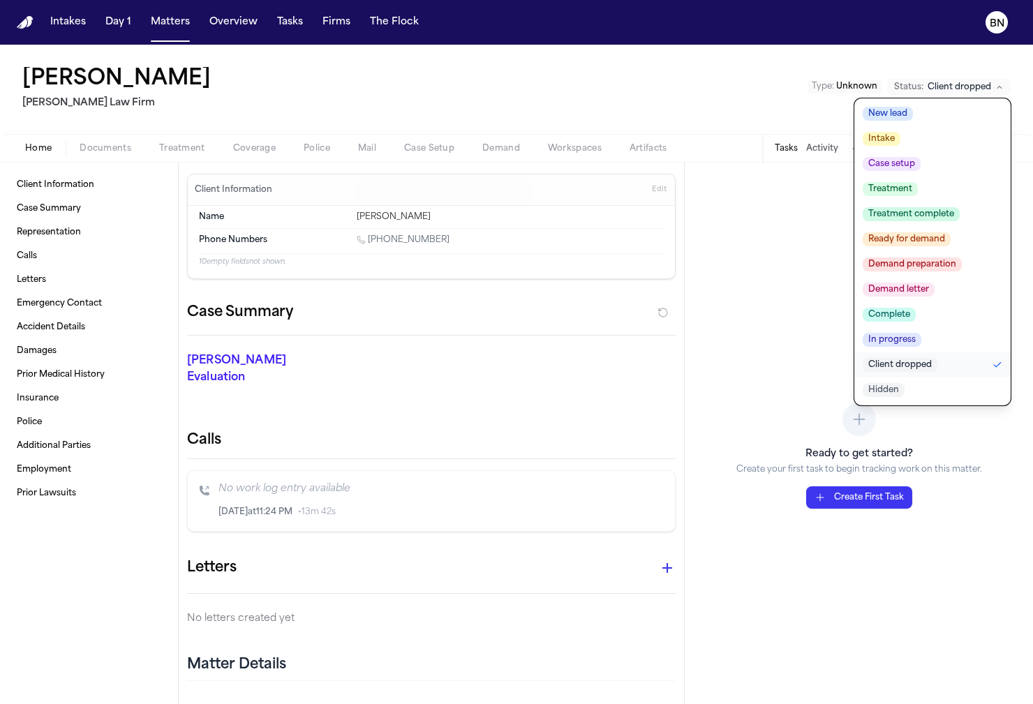
click at [938, 326] on button "Complete" at bounding box center [932, 314] width 156 height 25
